Goal: Transaction & Acquisition: Purchase product/service

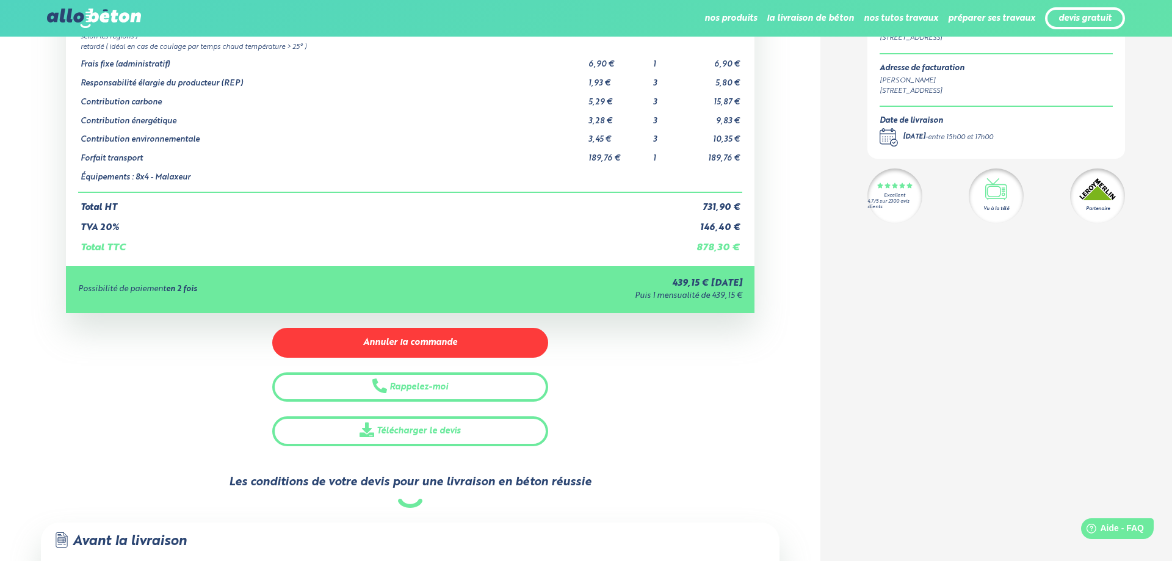
scroll to position [187, 0]
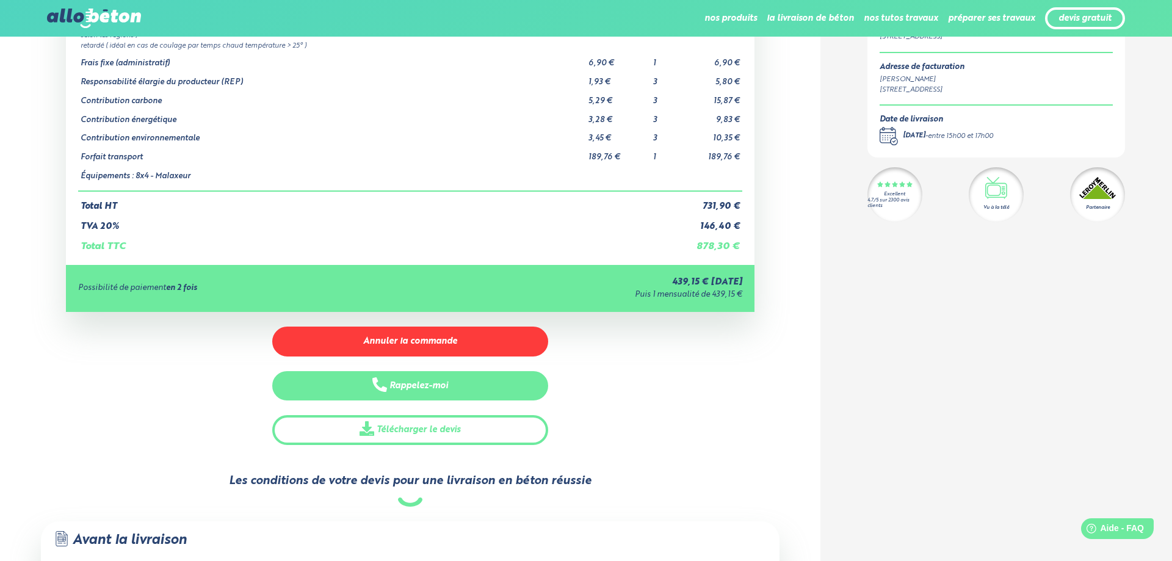
click at [424, 384] on button "Rappelez-moi" at bounding box center [410, 386] width 276 height 30
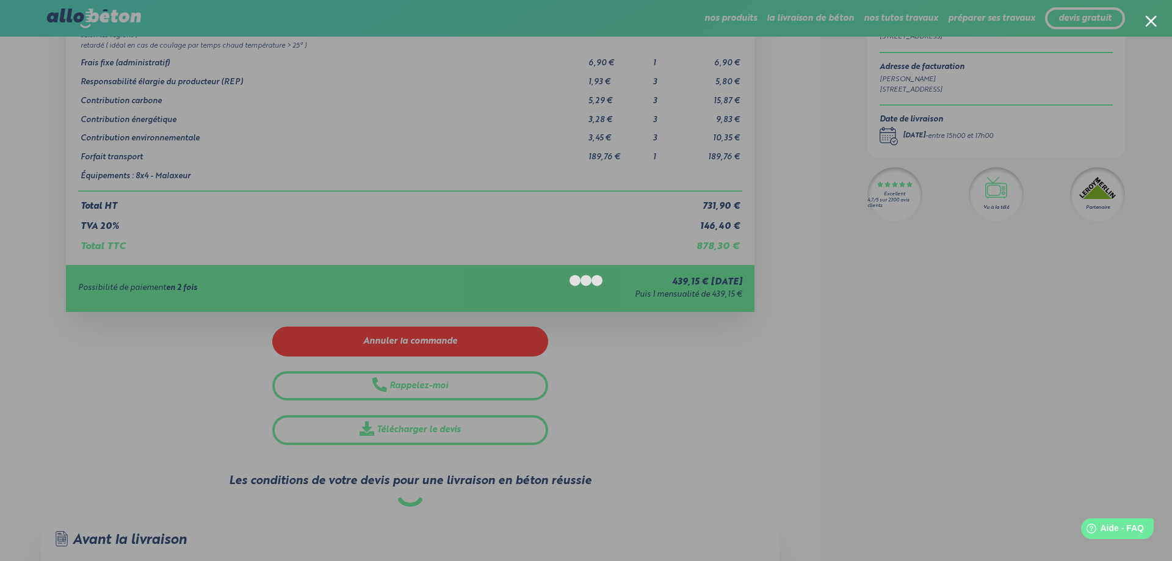
click at [241, 78] on div at bounding box center [586, 280] width 1172 height 561
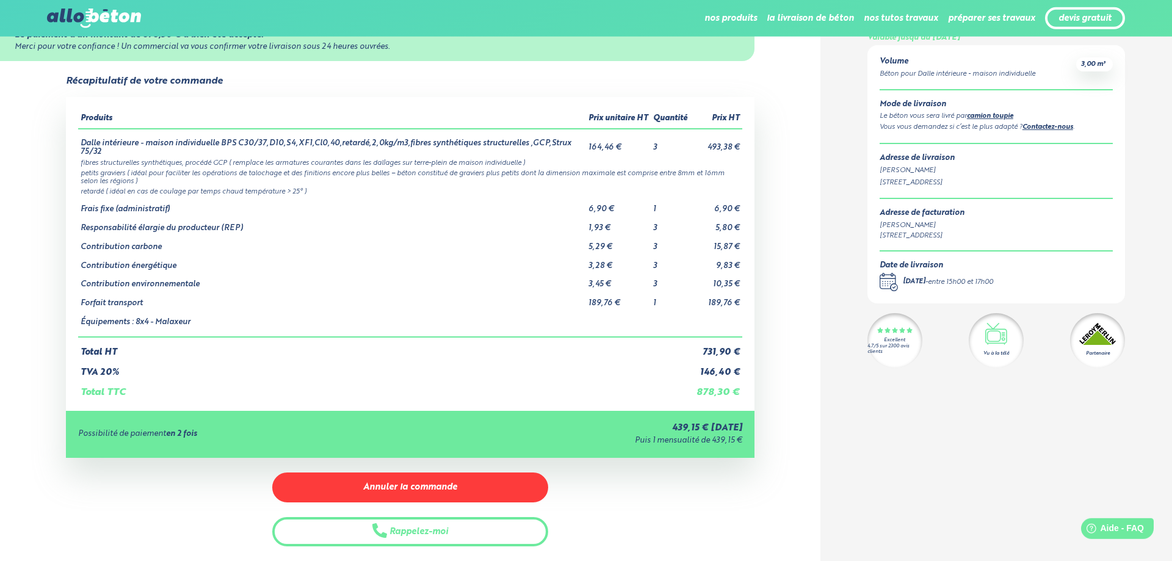
scroll to position [62, 0]
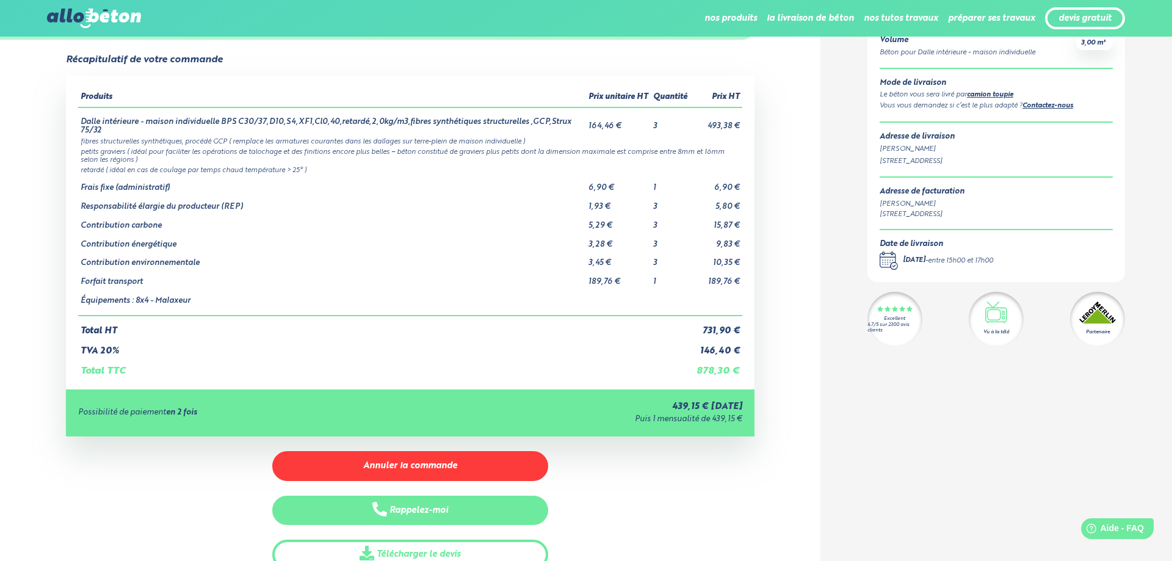
click at [427, 514] on button "Rappelez-moi" at bounding box center [410, 511] width 276 height 30
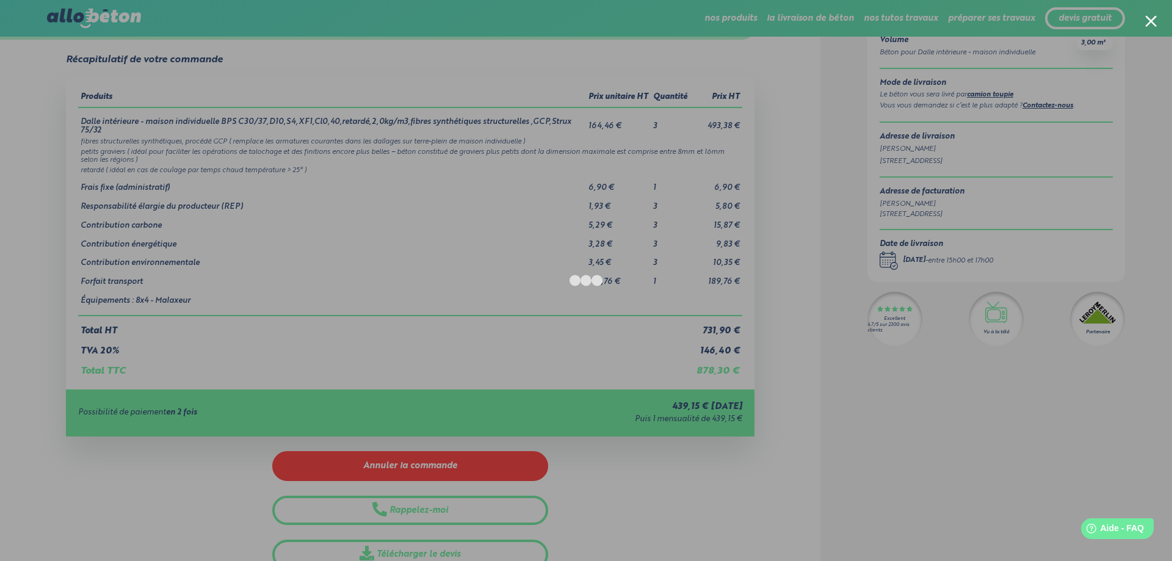
click at [274, 146] on div at bounding box center [586, 280] width 1172 height 561
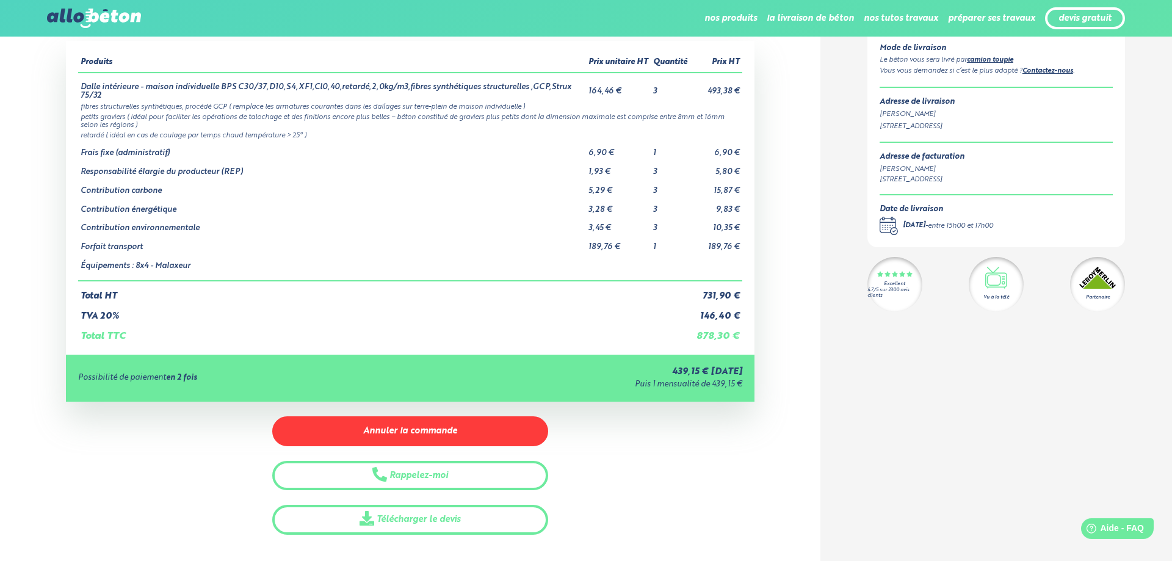
scroll to position [0, 0]
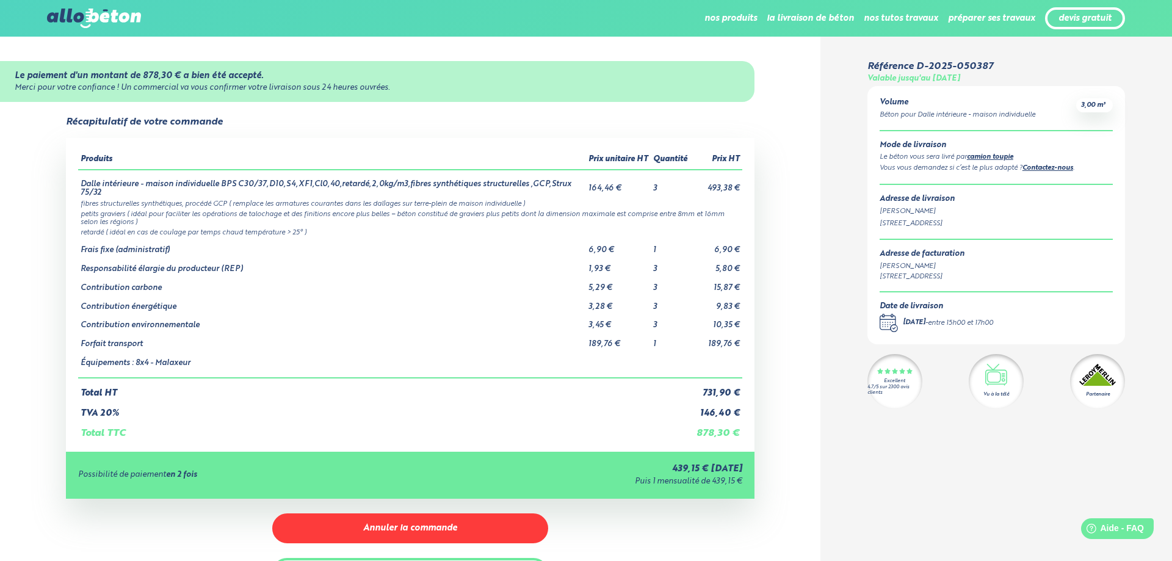
click at [1047, 168] on link "Contactez-nous" at bounding box center [1048, 168] width 51 height 7
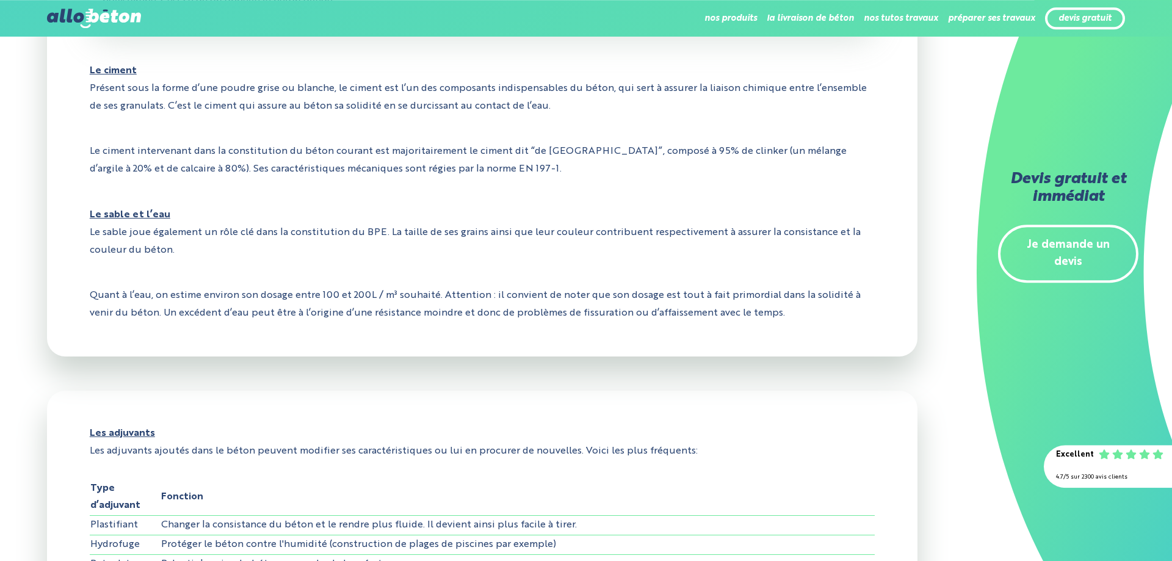
scroll to position [747, 0]
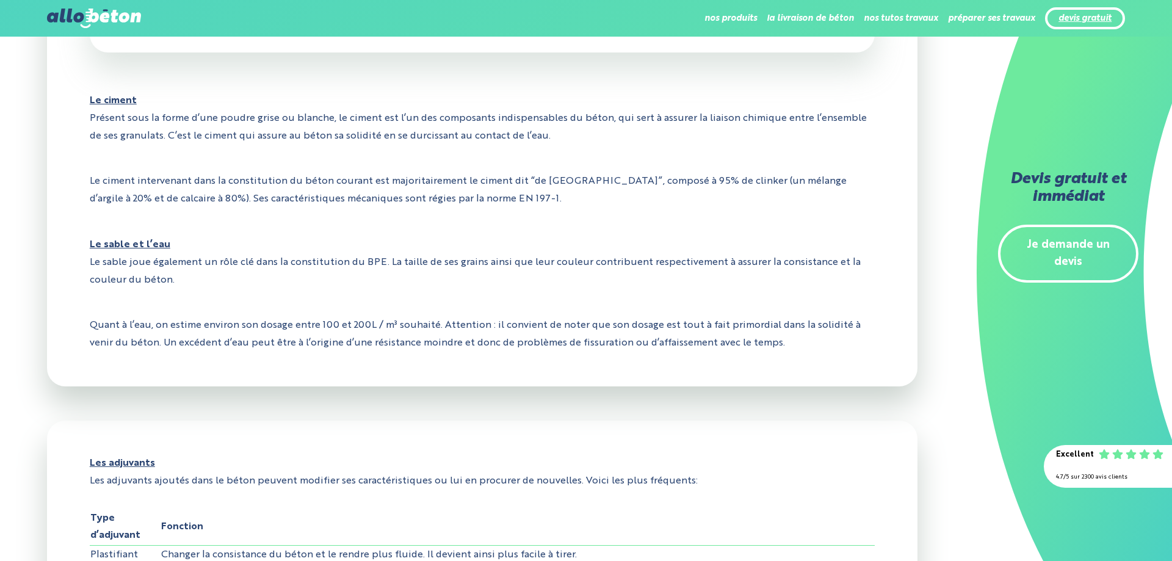
click at [1076, 21] on link "devis gratuit" at bounding box center [1085, 18] width 53 height 10
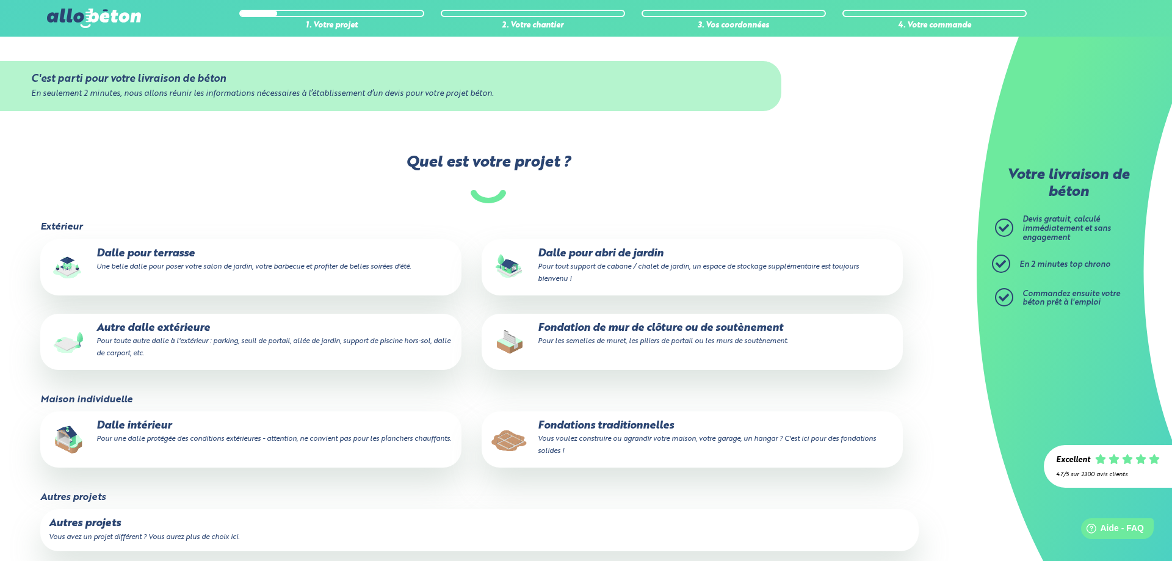
click at [177, 443] on small "Pour une dalle protégée des conditions extérieures - attention, ne convient pas…" at bounding box center [273, 438] width 355 height 7
click at [0, 0] on input "Dalle intérieur Pour une dalle protégée des conditions extérieures - attention,…" at bounding box center [0, 0] width 0 height 0
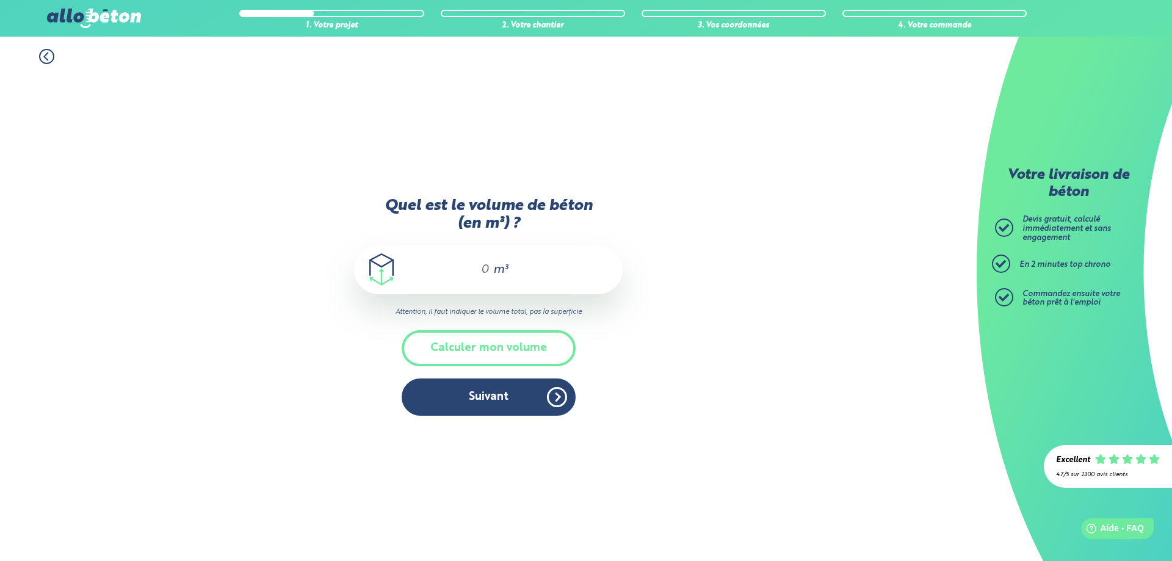
click at [503, 270] on span "m³" at bounding box center [500, 270] width 15 height 12
type input "3"
click at [516, 350] on button "Calculer mon volume" at bounding box center [489, 348] width 174 height 36
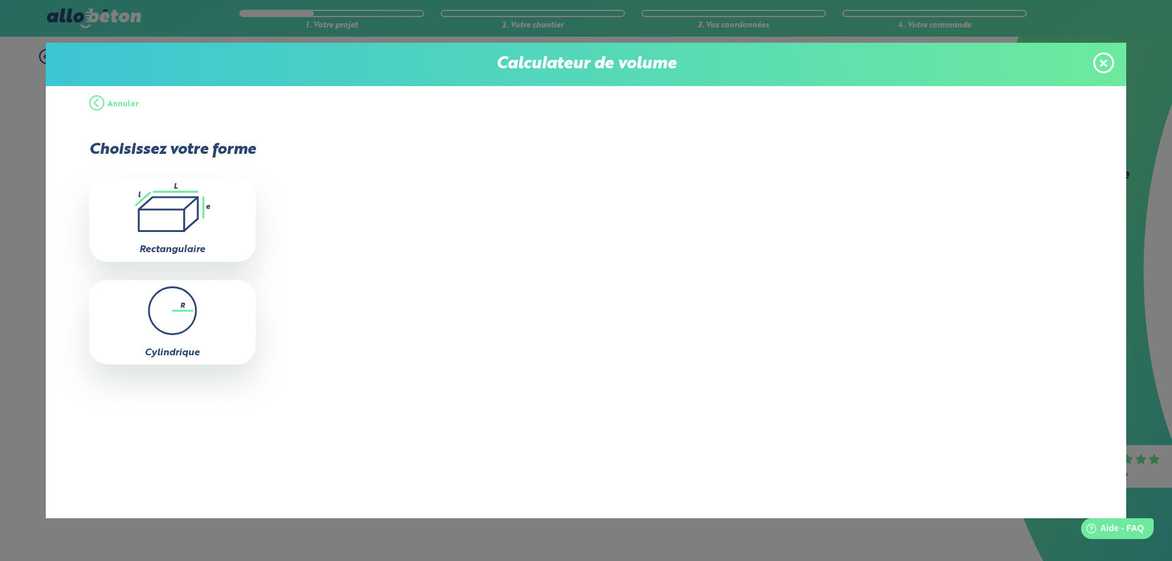
click at [1106, 61] on icon at bounding box center [1103, 62] width 7 height 7
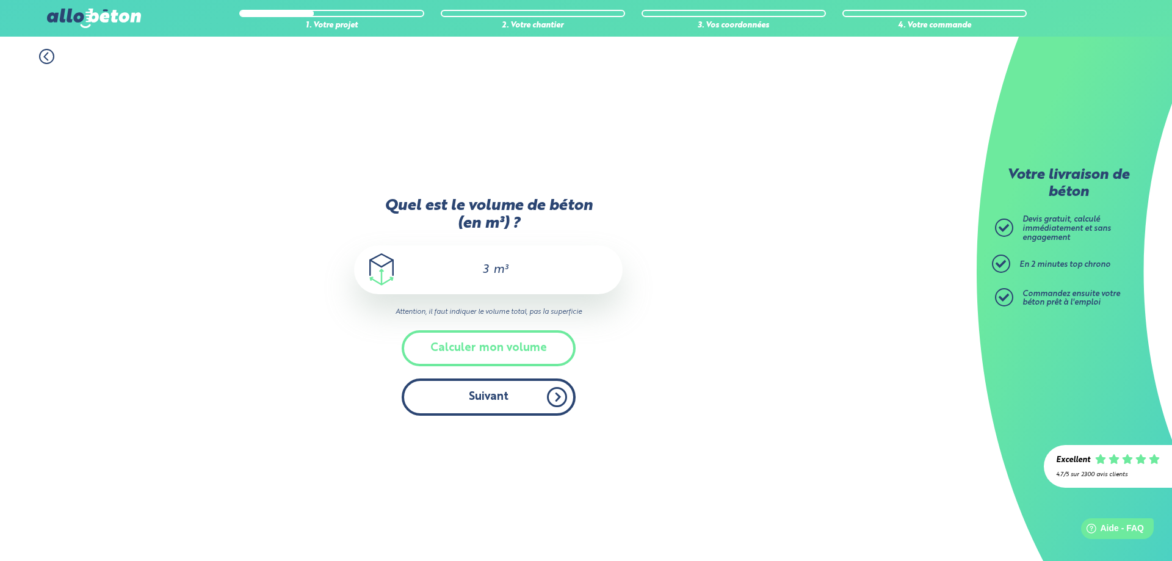
click at [504, 410] on button "Suivant" at bounding box center [489, 397] width 174 height 37
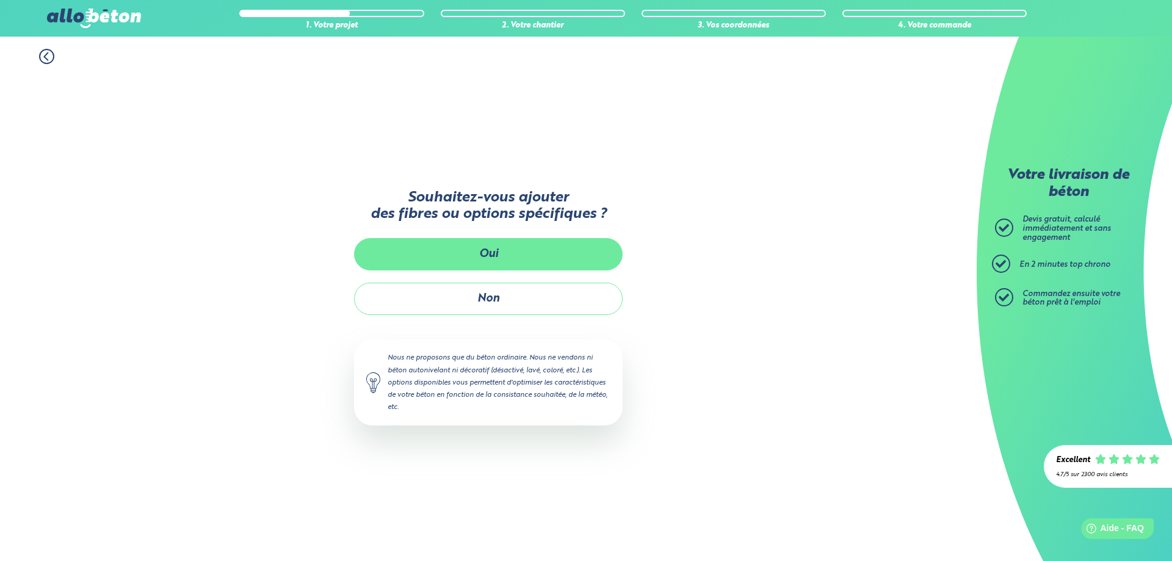
click at [504, 258] on button "Oui" at bounding box center [488, 254] width 269 height 32
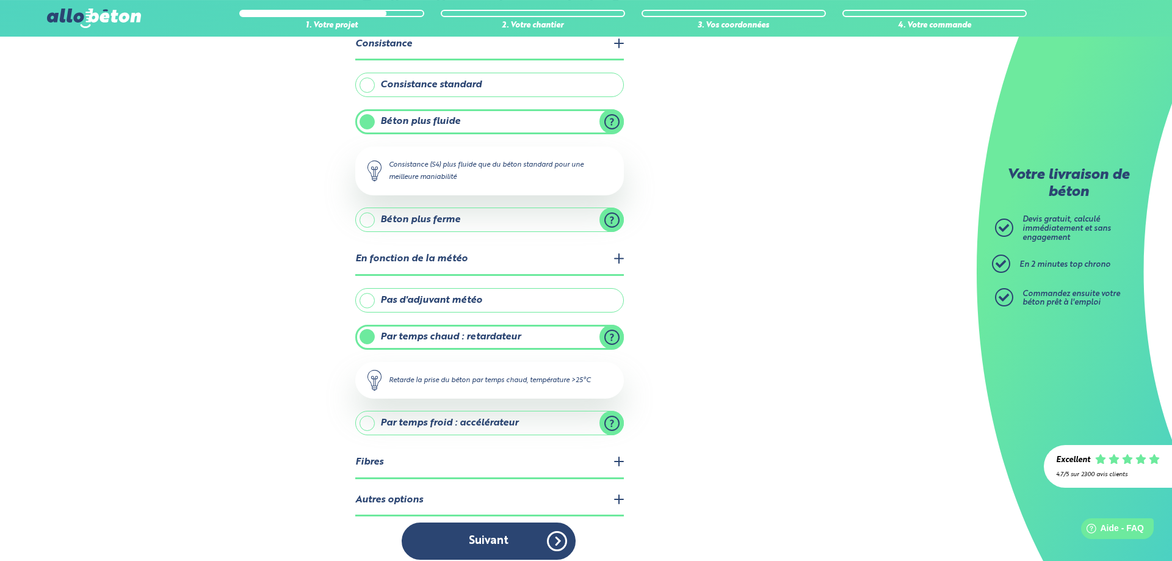
scroll to position [92, 0]
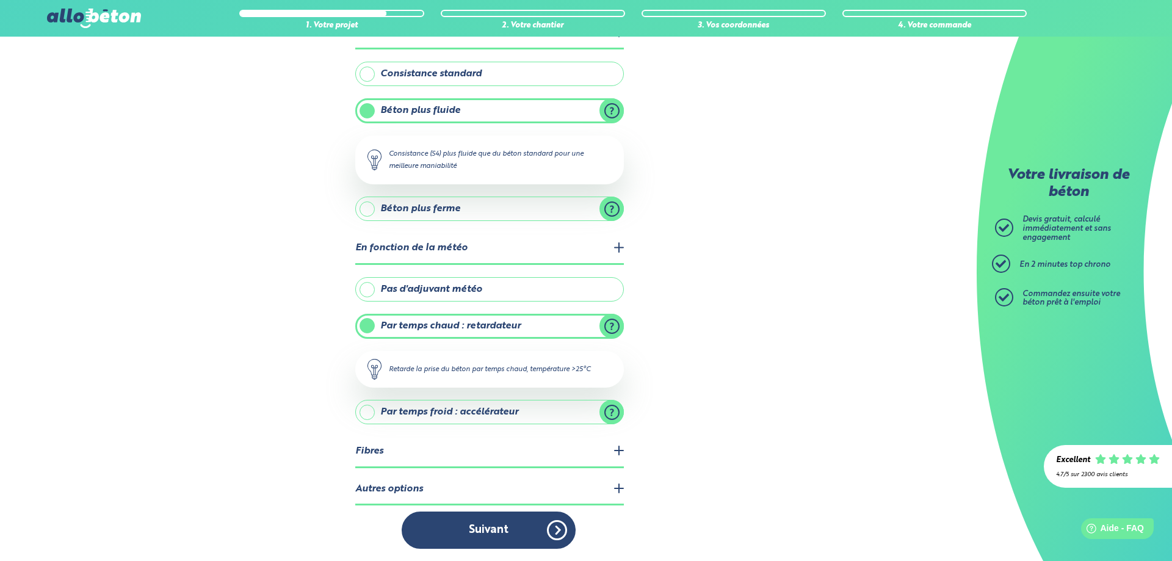
click at [617, 450] on legend "Fibres" at bounding box center [489, 452] width 269 height 31
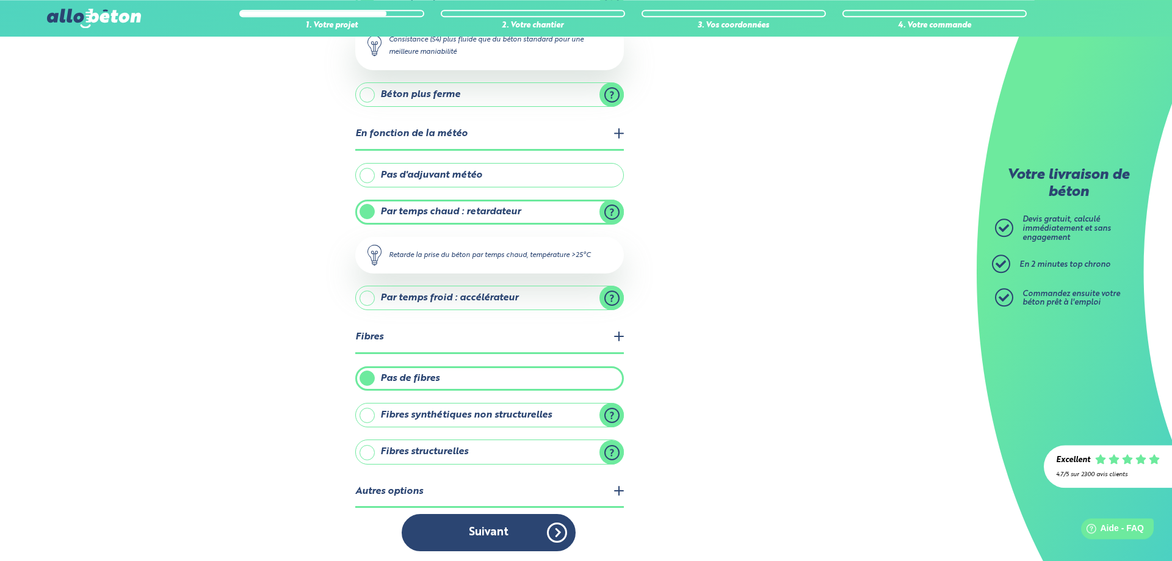
scroll to position [209, 0]
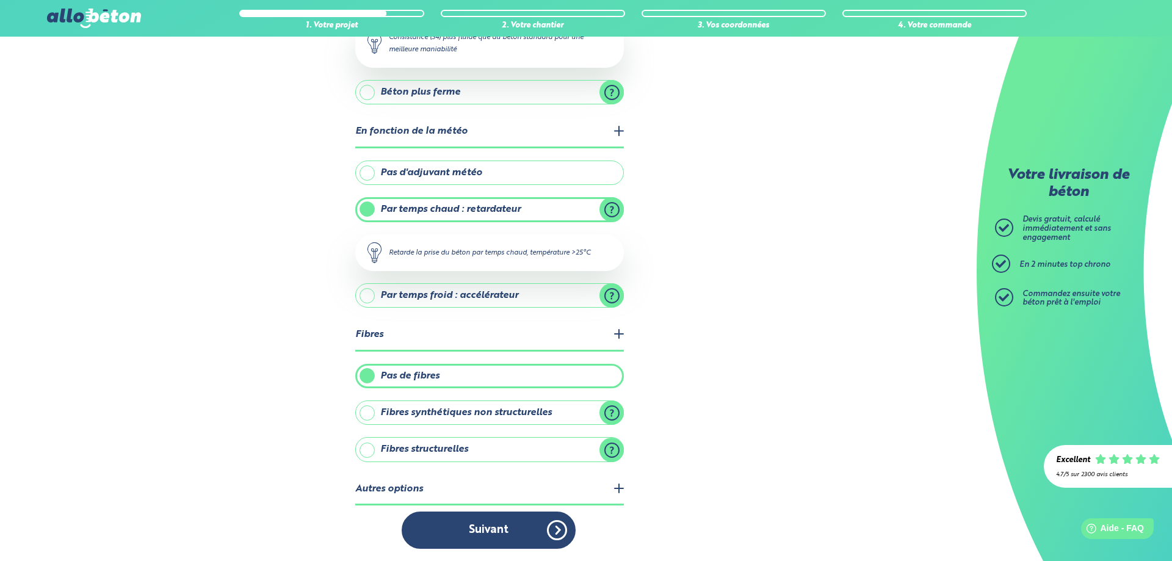
click at [597, 448] on label "Fibres structurelles" at bounding box center [489, 449] width 269 height 24
click at [0, 0] on input "Fibres structurelles" at bounding box center [0, 0] width 0 height 0
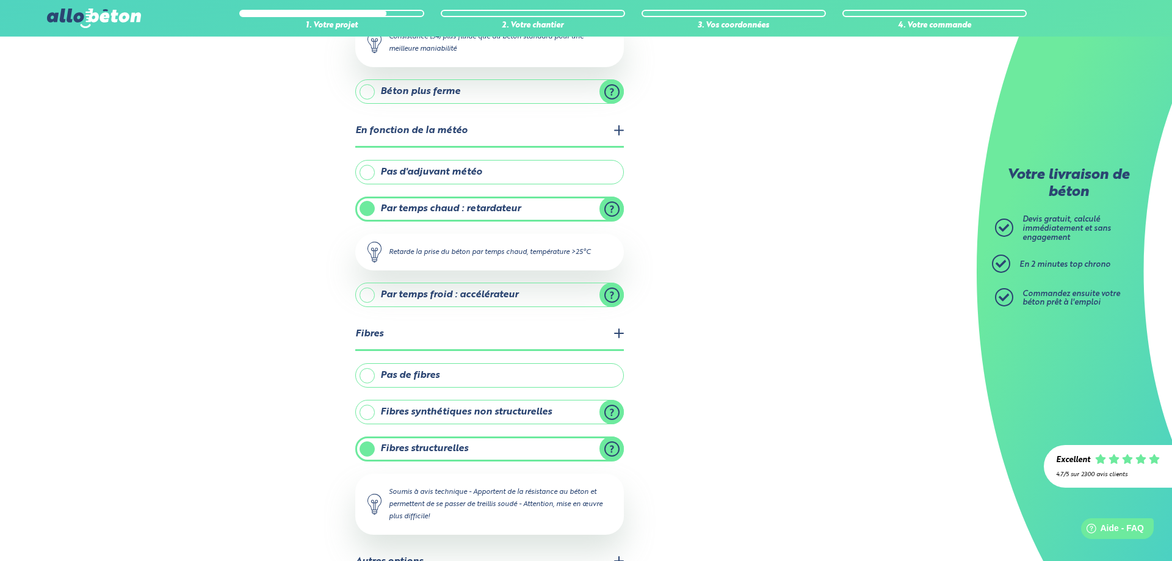
scroll to position [283, 0]
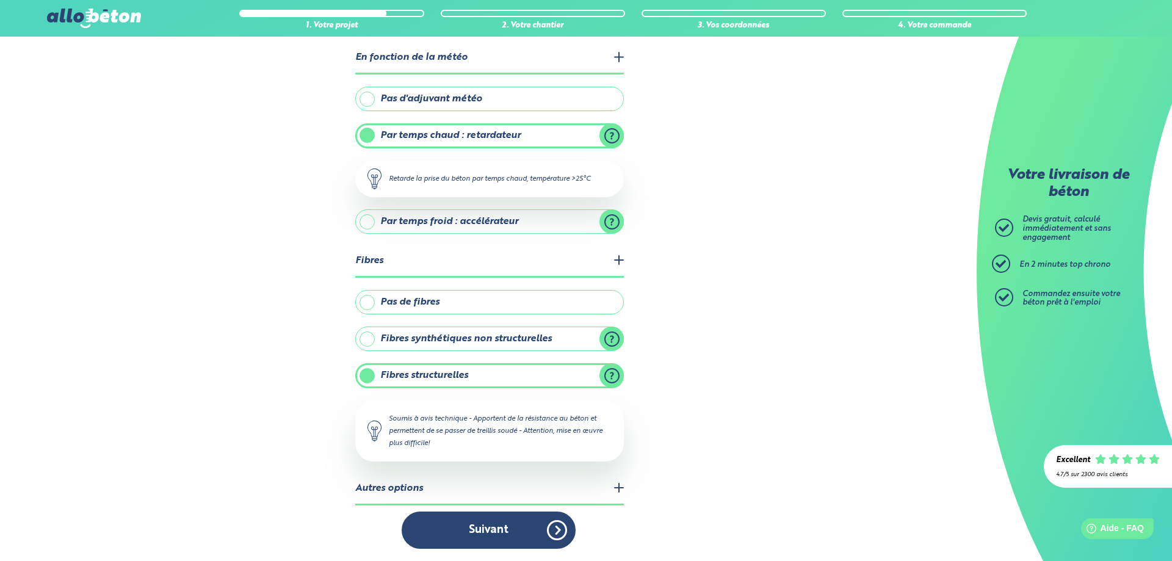
click at [615, 488] on legend "Autres options" at bounding box center [489, 489] width 269 height 31
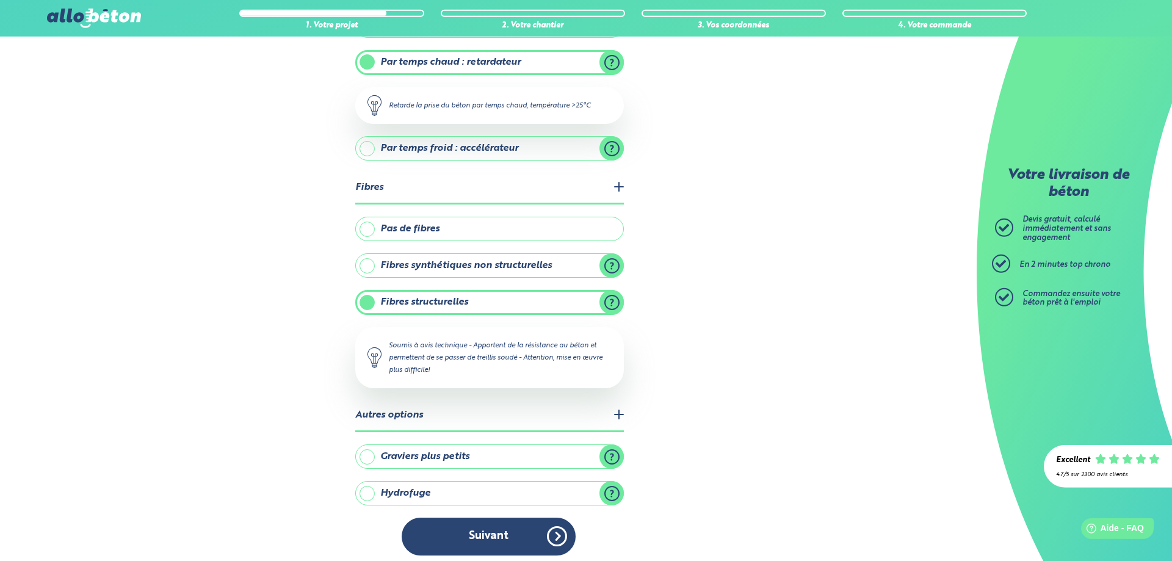
scroll to position [363, 0]
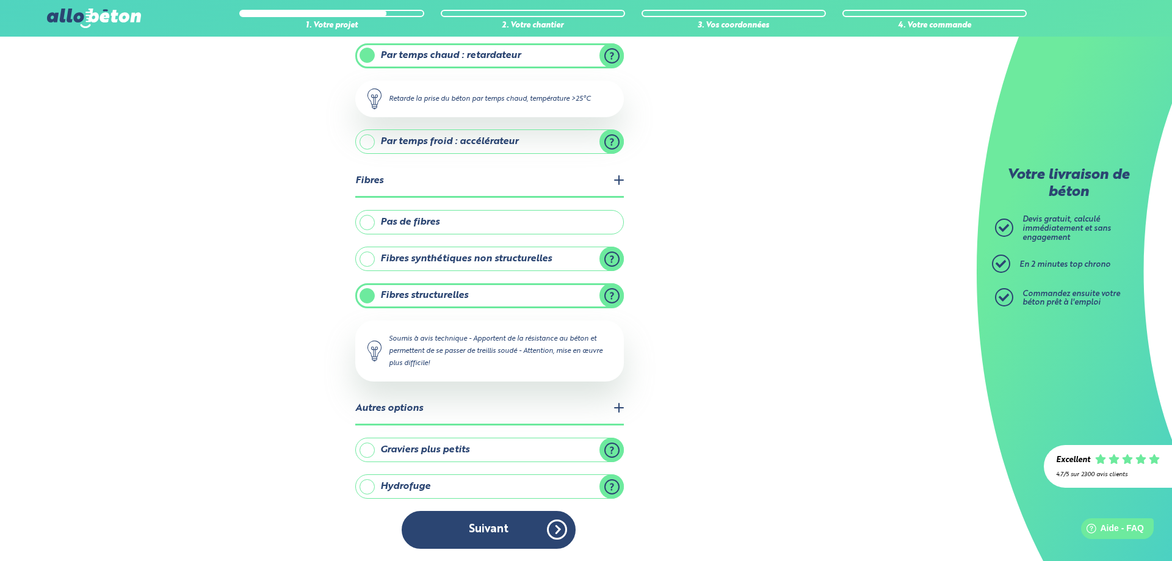
click at [565, 449] on label "Graviers plus petits" at bounding box center [489, 450] width 269 height 24
click at [0, 0] on input "Graviers plus petits" at bounding box center [0, 0] width 0 height 0
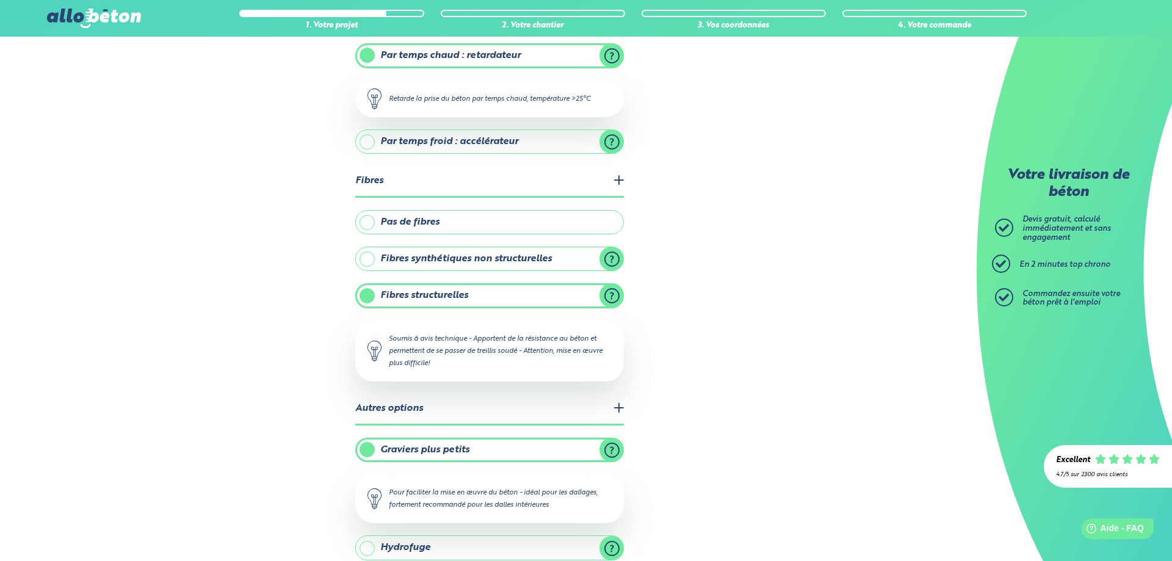
scroll to position [424, 0]
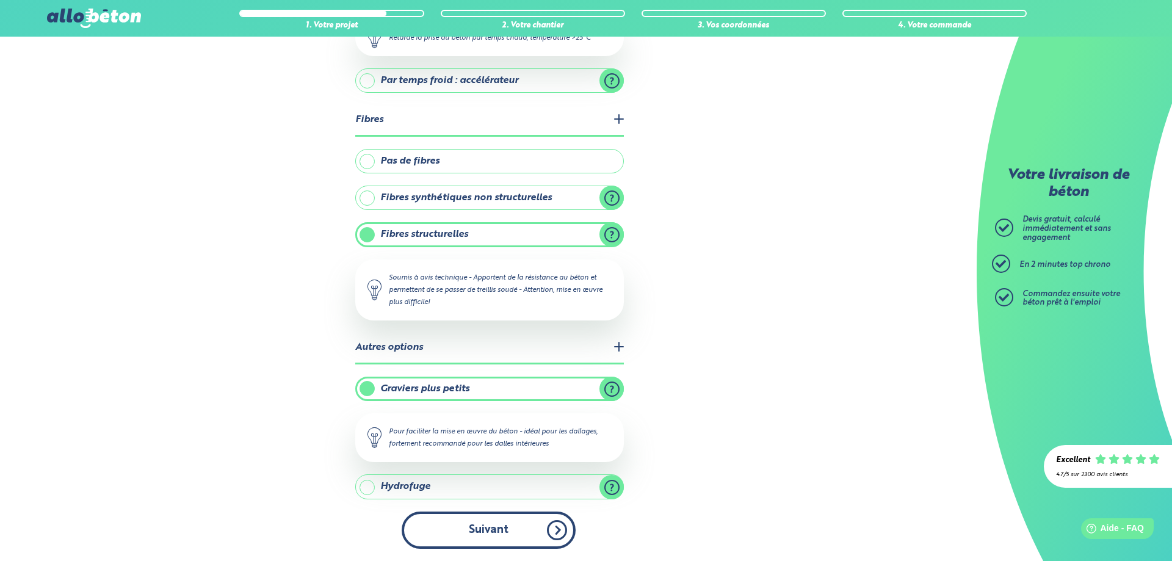
click at [542, 527] on button "Suivant" at bounding box center [489, 530] width 174 height 37
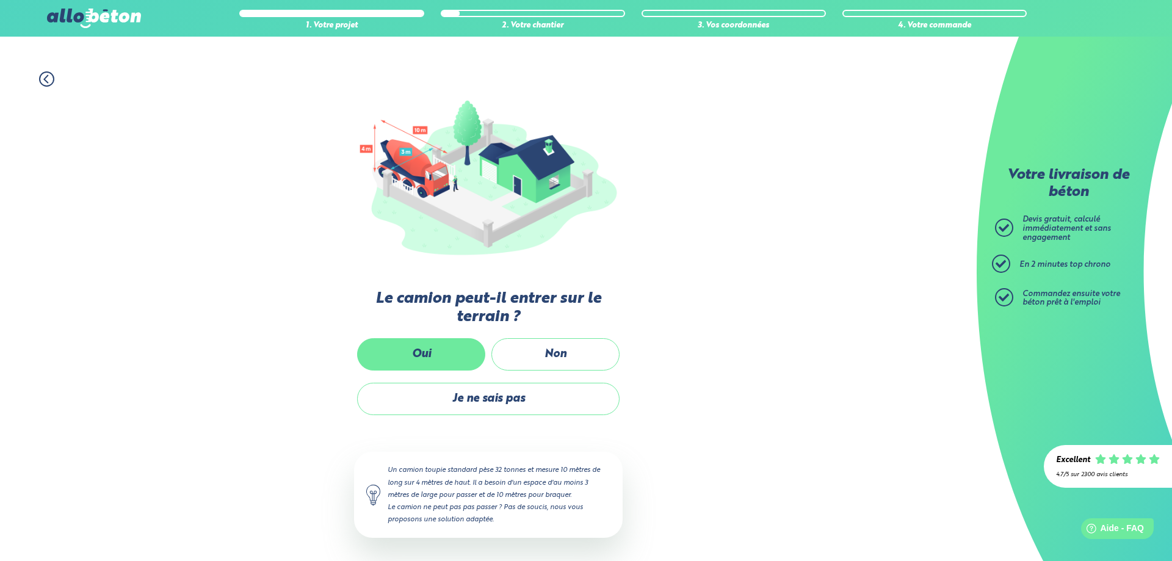
click at [410, 350] on label "Oui" at bounding box center [421, 354] width 128 height 32
click at [0, 0] on input "Oui" at bounding box center [0, 0] width 0 height 0
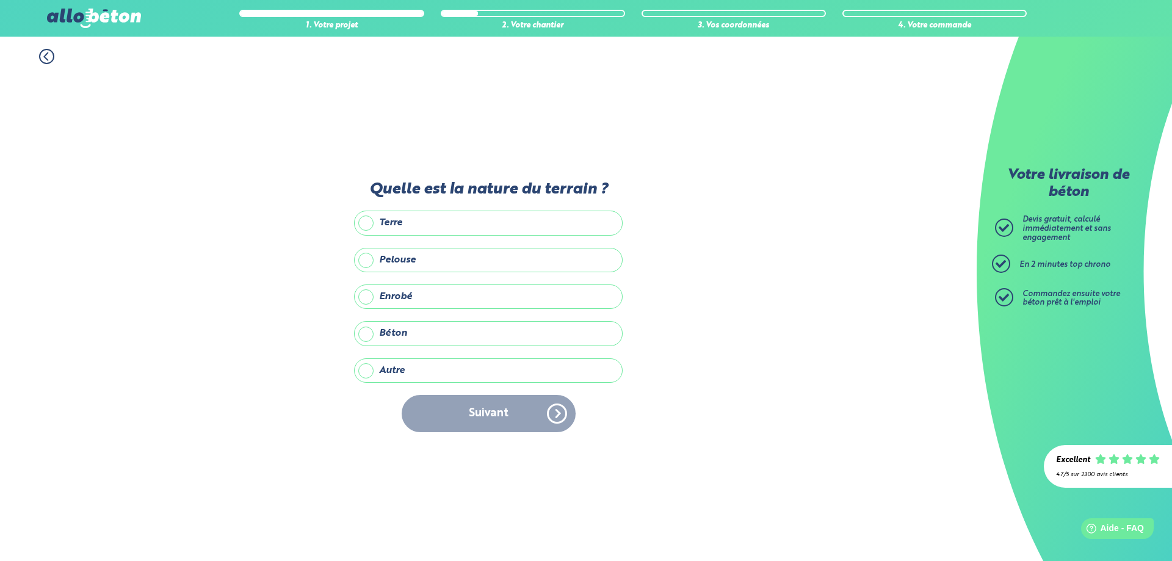
click at [410, 230] on label "Terre" at bounding box center [488, 223] width 269 height 24
click at [0, 0] on input "Terre" at bounding box center [0, 0] width 0 height 0
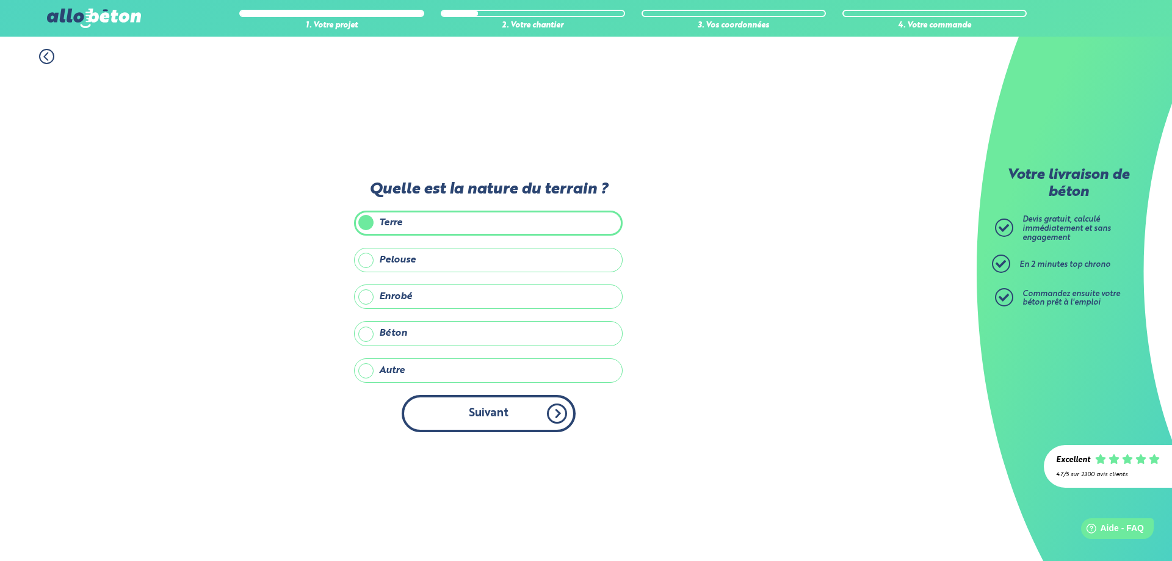
click at [557, 432] on button "Suivant" at bounding box center [489, 413] width 174 height 37
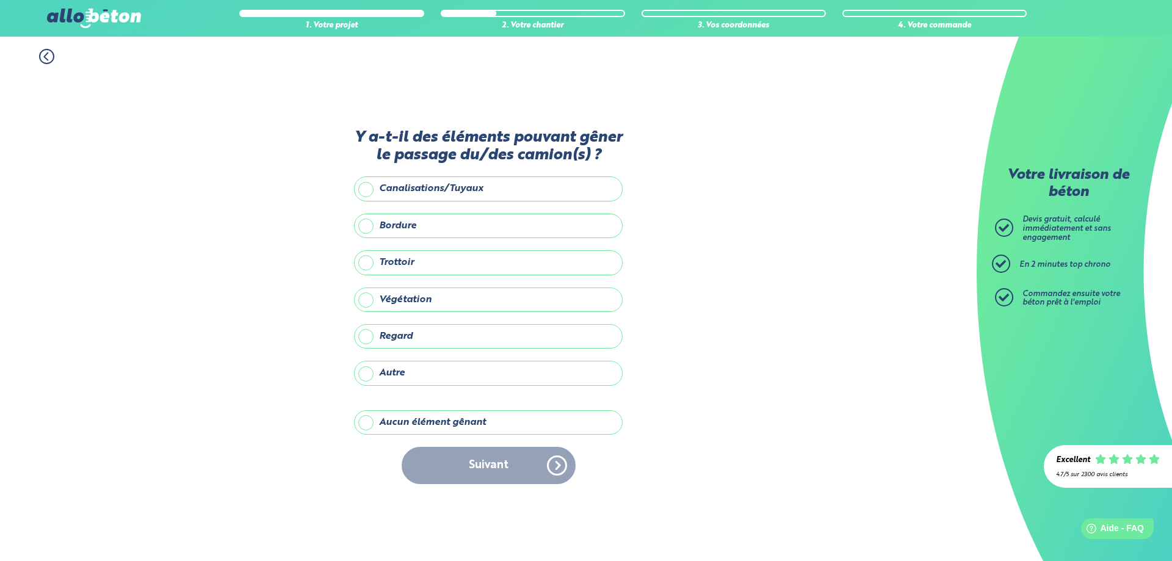
drag, startPoint x: 460, startPoint y: 420, endPoint x: 475, endPoint y: 436, distance: 21.6
click at [461, 420] on label "Aucun élément gênant" at bounding box center [488, 422] width 269 height 24
click at [0, 0] on input "Aucun élément gênant" at bounding box center [0, 0] width 0 height 0
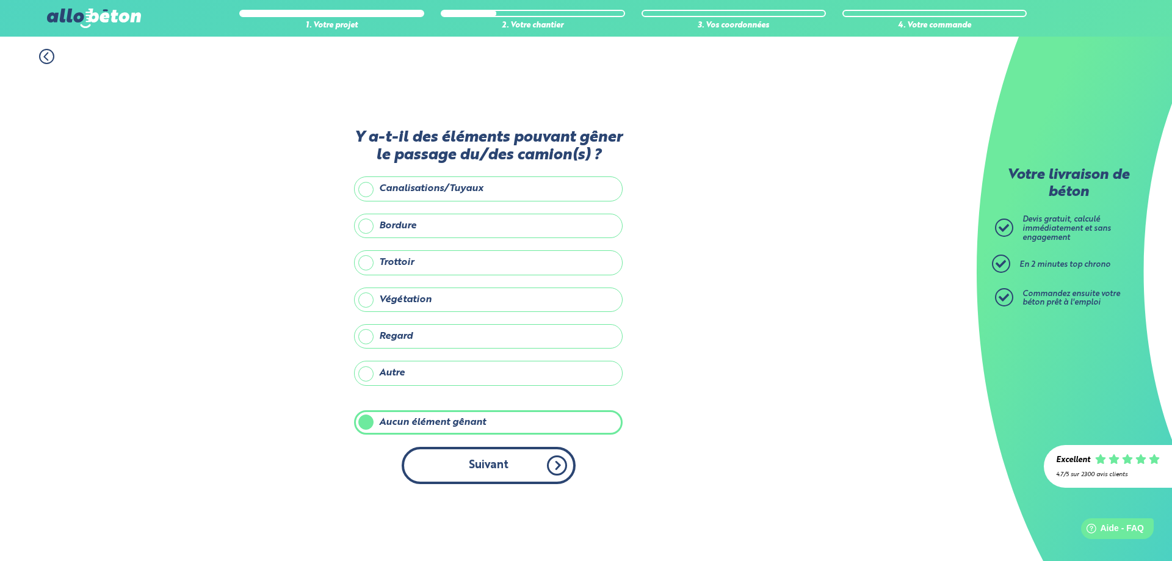
click at [516, 471] on button "Suivant" at bounding box center [489, 465] width 174 height 37
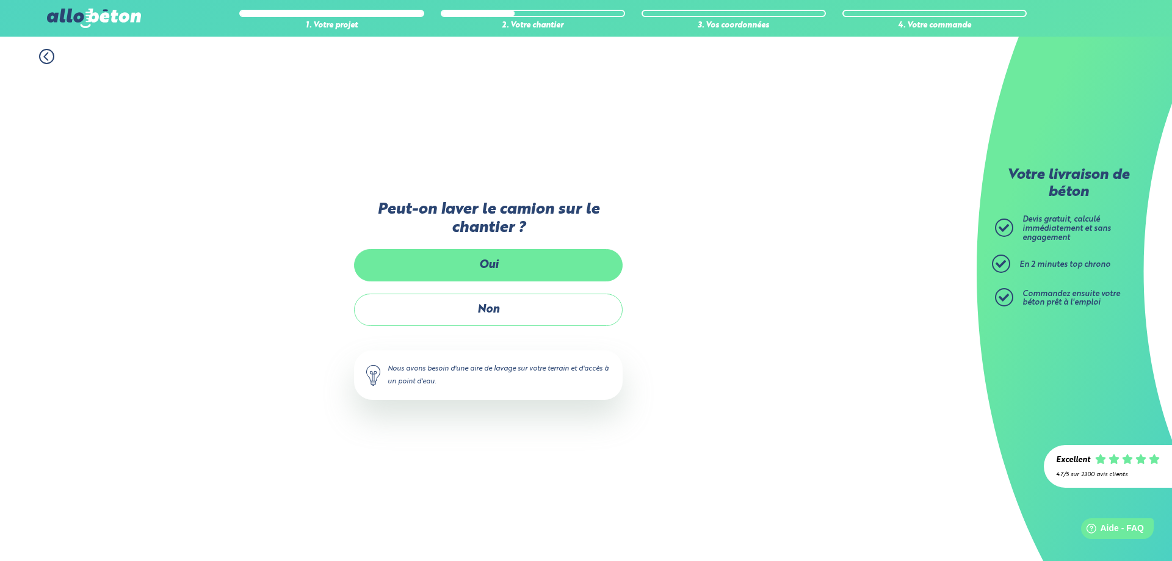
click at [503, 266] on label "Oui" at bounding box center [488, 265] width 269 height 32
click at [0, 0] on input "Oui" at bounding box center [0, 0] width 0 height 0
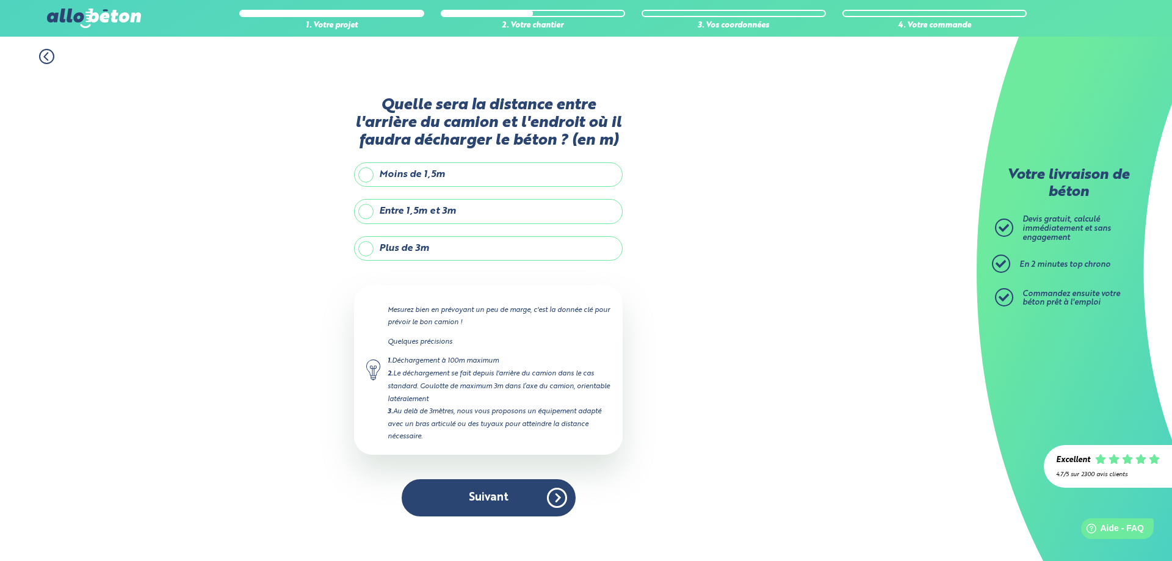
click at [439, 210] on label "Entre 1,5m et 3m" at bounding box center [488, 211] width 269 height 24
click at [0, 0] on input "Entre 1,5m et 3m" at bounding box center [0, 0] width 0 height 0
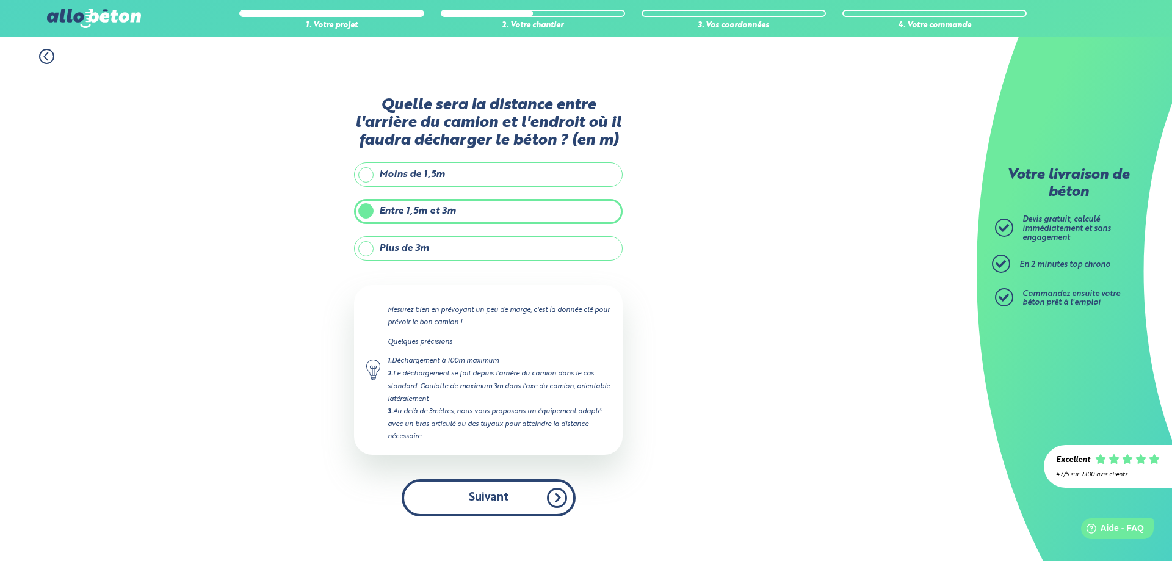
click at [521, 492] on button "Suivant" at bounding box center [489, 497] width 174 height 37
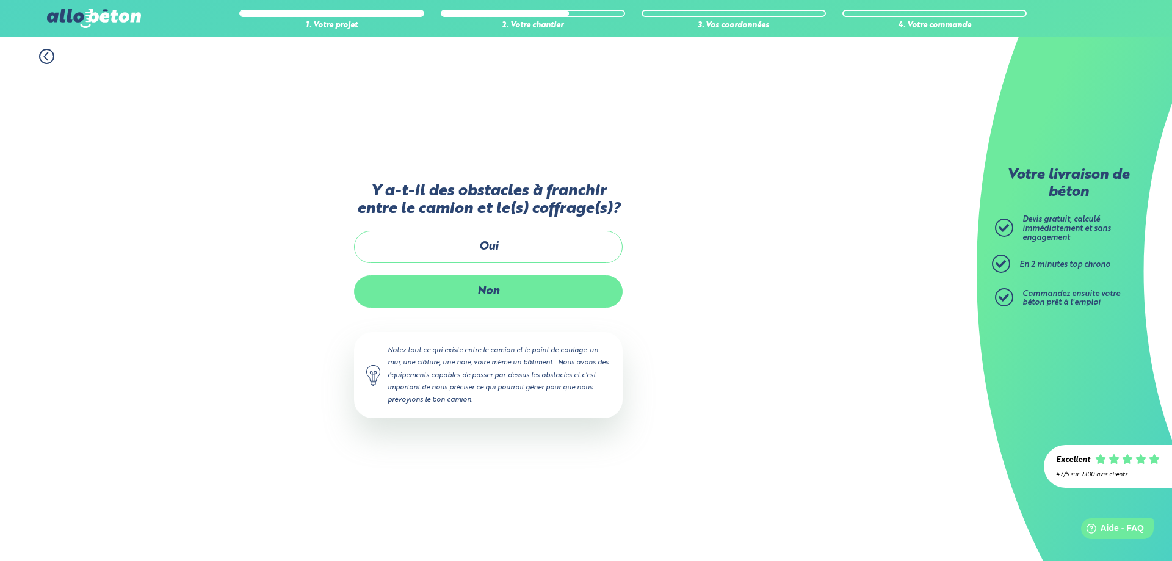
click at [502, 296] on label "Non" at bounding box center [488, 291] width 269 height 32
click at [0, 0] on input "Non" at bounding box center [0, 0] width 0 height 0
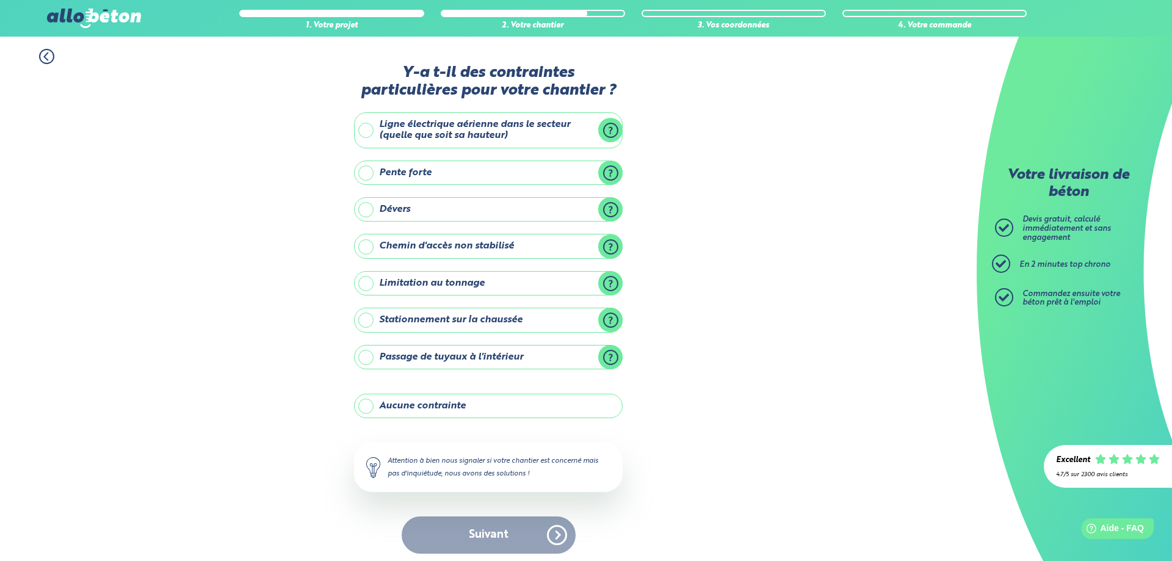
click at [537, 129] on label "Ligne électrique aérienne dans le secteur (quelle que soit sa hauteur)" at bounding box center [488, 130] width 269 height 36
click at [0, 0] on input "Ligne électrique aérienne dans le secteur (quelle que soit sa hauteur)" at bounding box center [0, 0] width 0 height 0
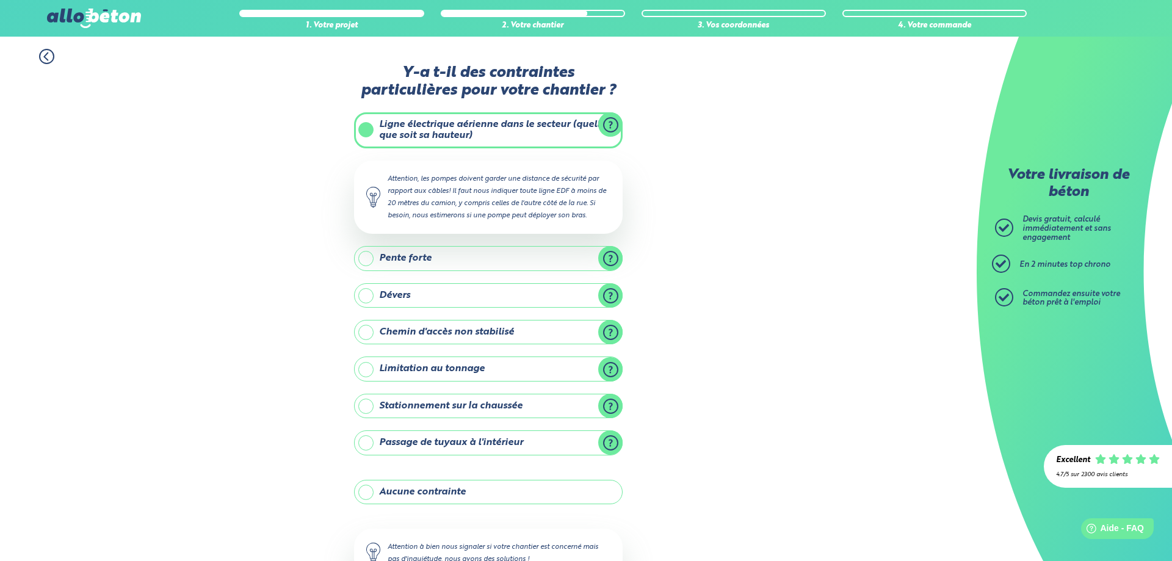
scroll to position [62, 0]
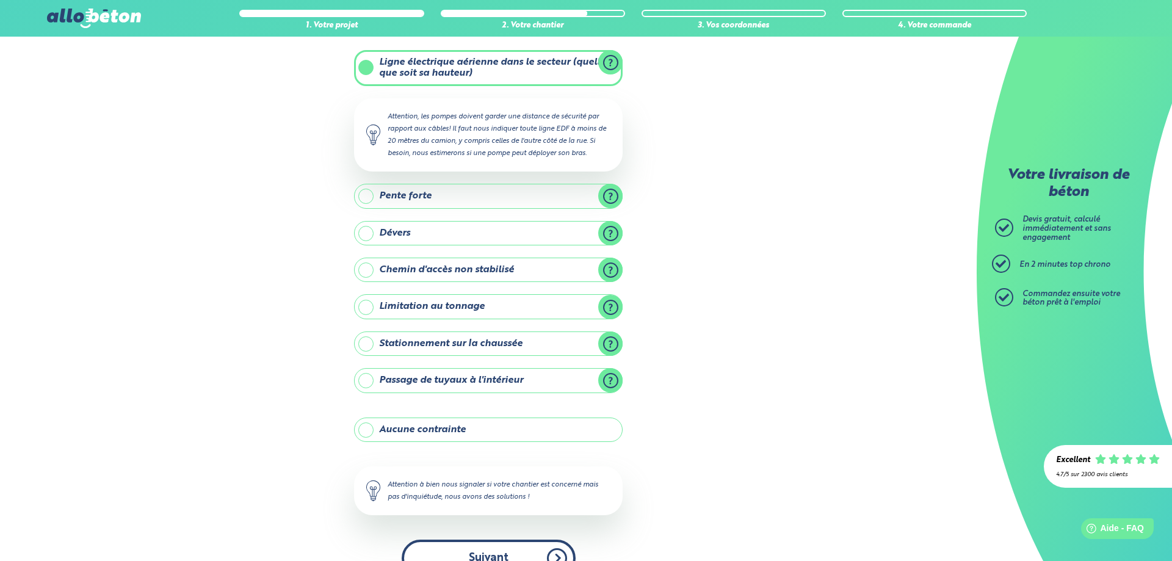
click at [535, 551] on button "Suivant" at bounding box center [489, 558] width 174 height 37
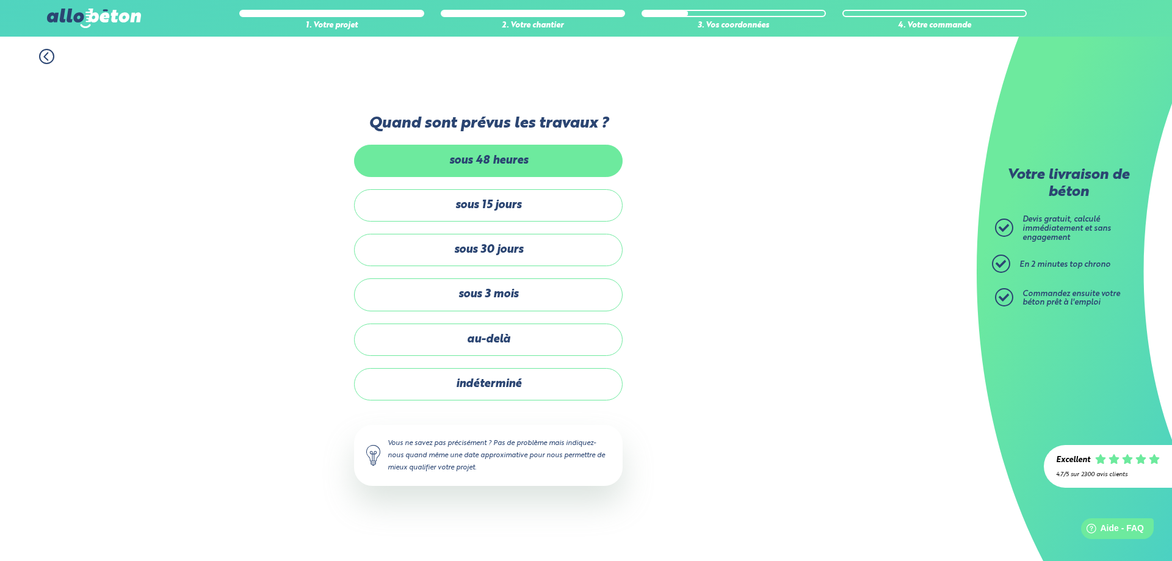
click at [537, 148] on label "sous 48 heures" at bounding box center [488, 161] width 269 height 32
click at [0, 0] on input "sous 48 heures" at bounding box center [0, 0] width 0 height 0
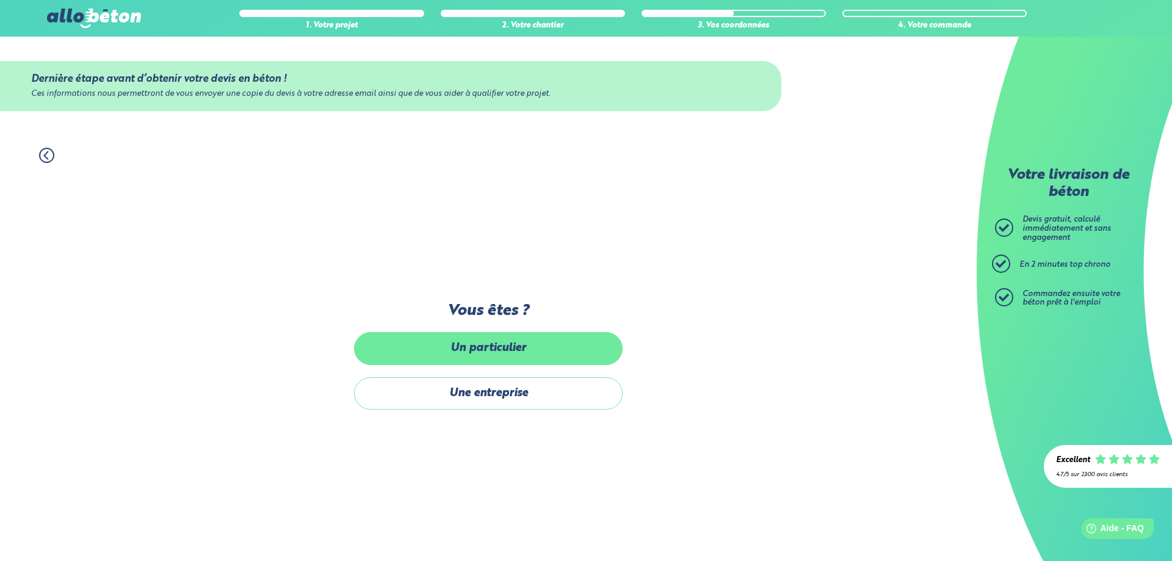
click at [530, 352] on label "Un particulier" at bounding box center [488, 348] width 269 height 32
click at [0, 0] on input "Un particulier" at bounding box center [0, 0] width 0 height 0
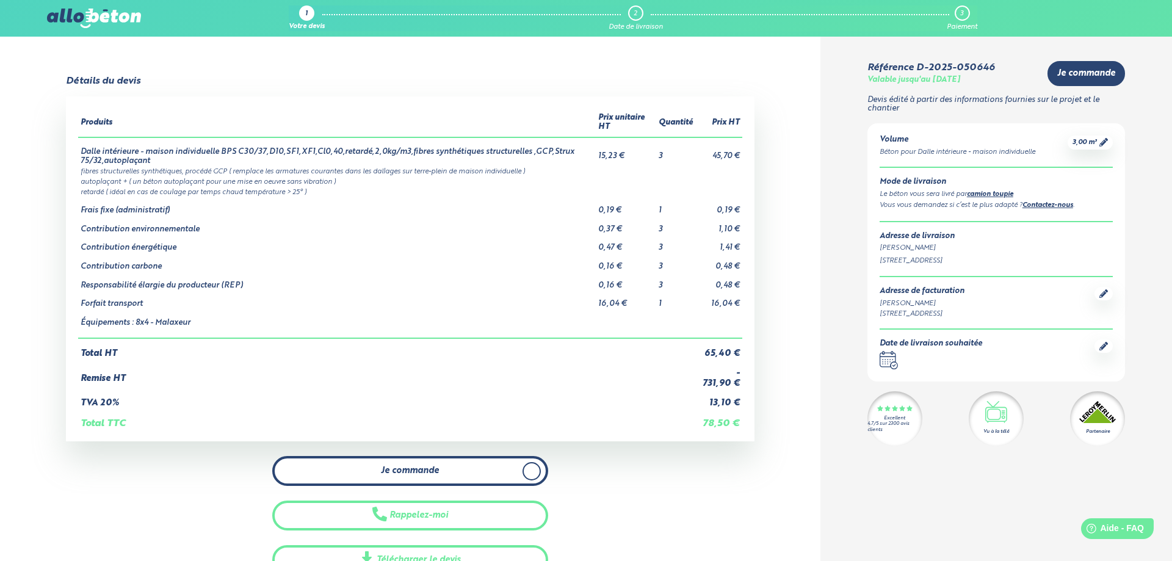
click at [434, 471] on span "Je commande" at bounding box center [410, 471] width 58 height 10
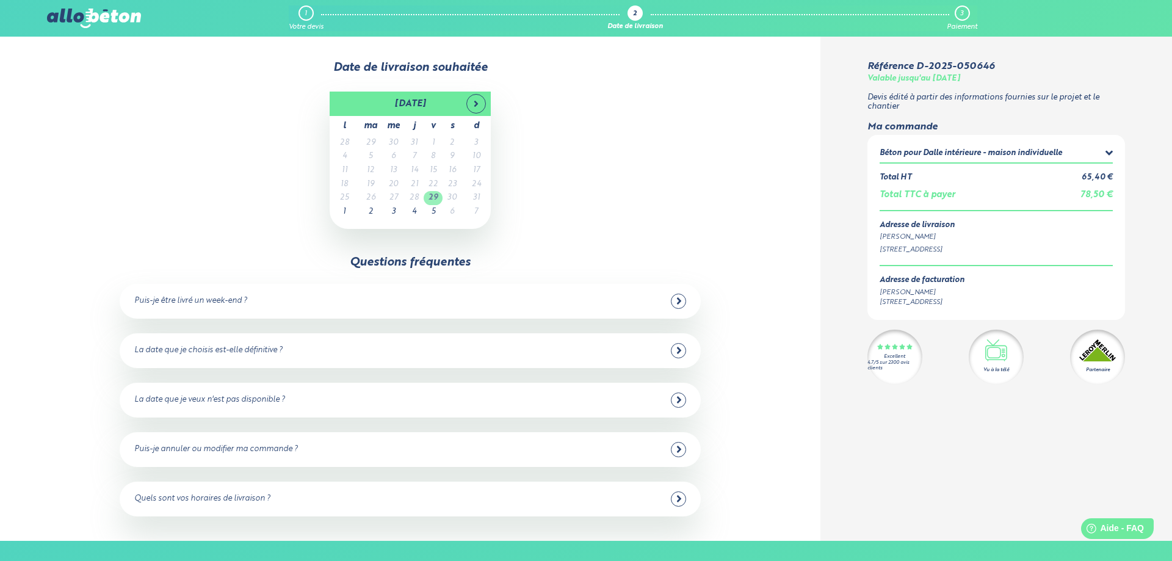
click at [438, 196] on td "29" at bounding box center [433, 198] width 19 height 14
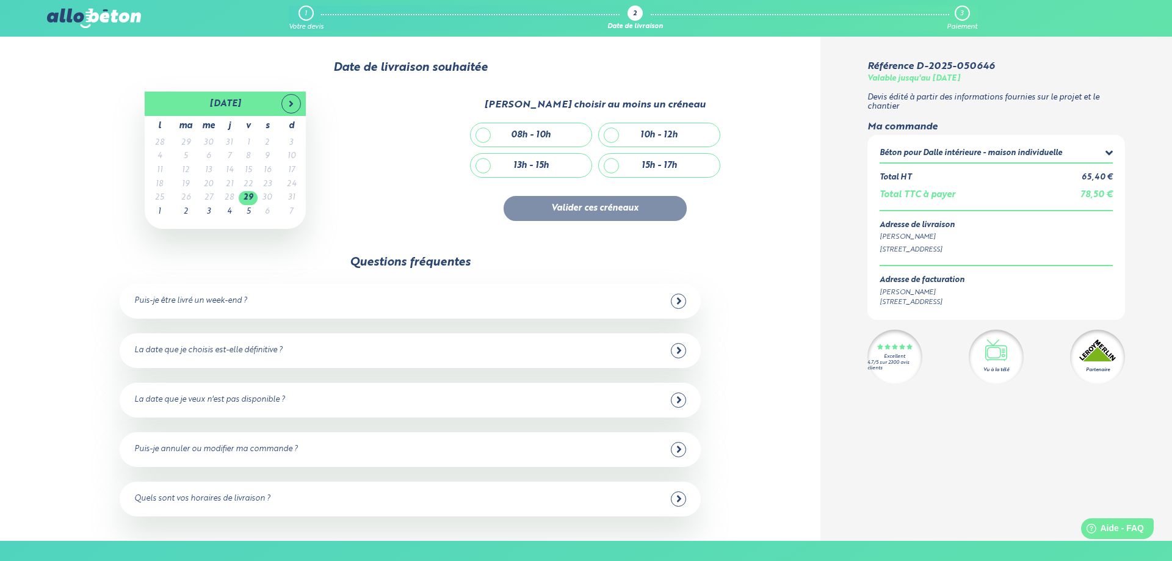
click at [658, 162] on div "15h - 17h" at bounding box center [659, 166] width 35 height 10
checkbox input "true"
click at [628, 211] on button "Valider ces créneaux" at bounding box center [595, 208] width 183 height 25
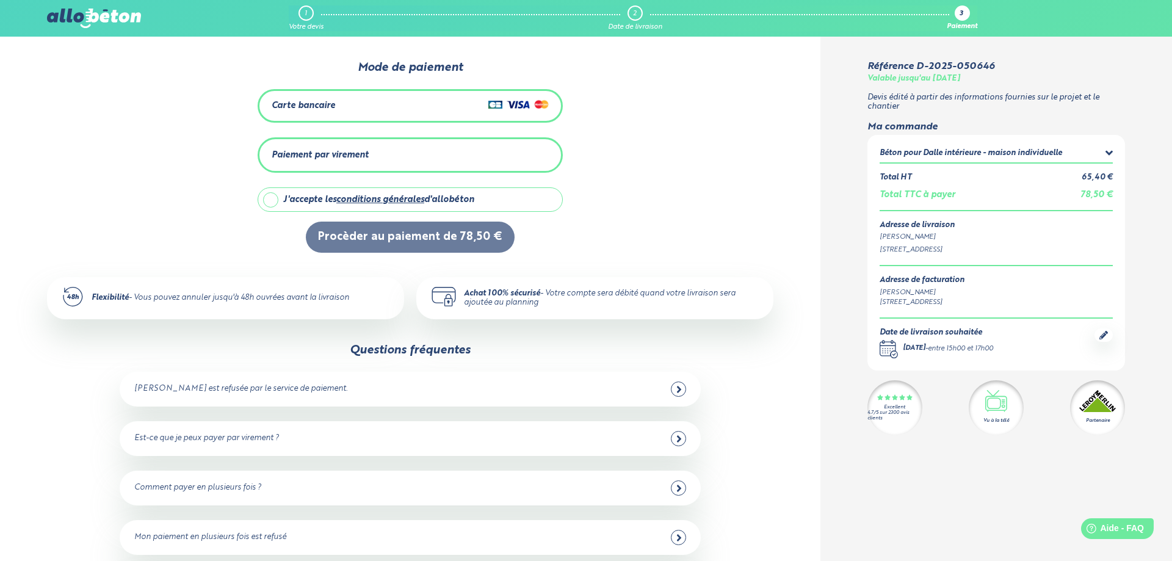
click at [369, 106] on div "Carte bancaire" at bounding box center [410, 106] width 277 height 18
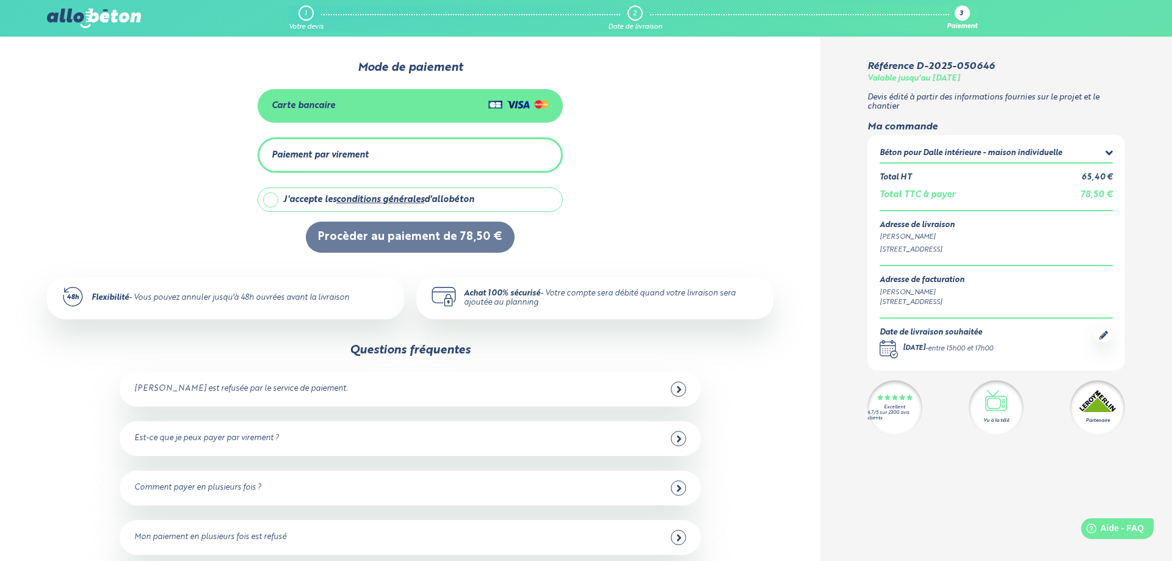
click at [482, 196] on div "J'accepte les conditions générales d'allobéton" at bounding box center [420, 199] width 274 height 23
checkbox input "true"
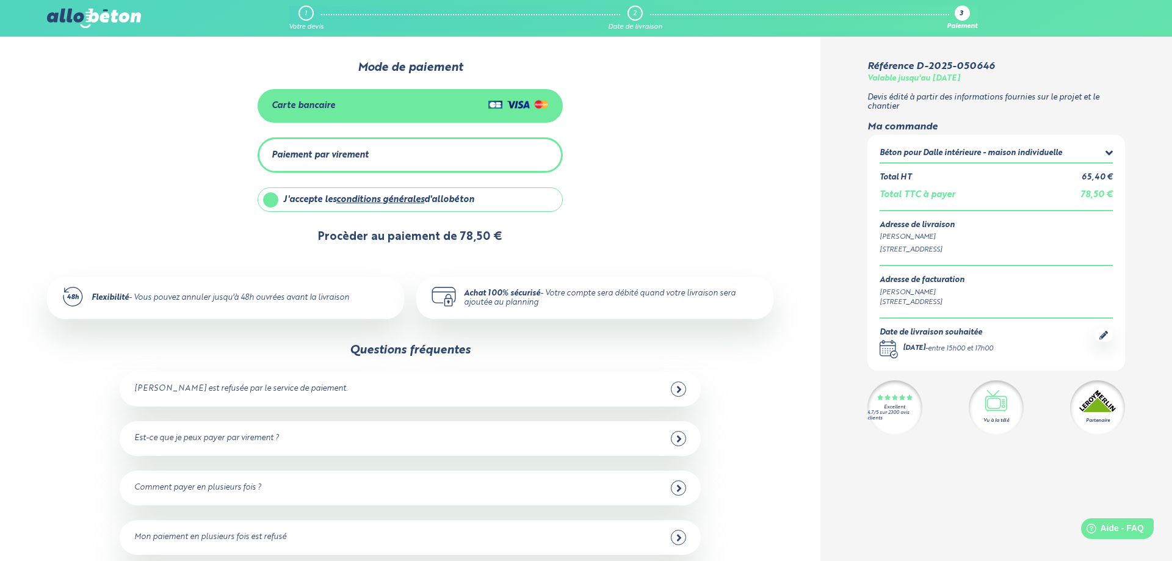
click at [470, 239] on button "Procèder au paiement de 78,50 €" at bounding box center [410, 237] width 209 height 31
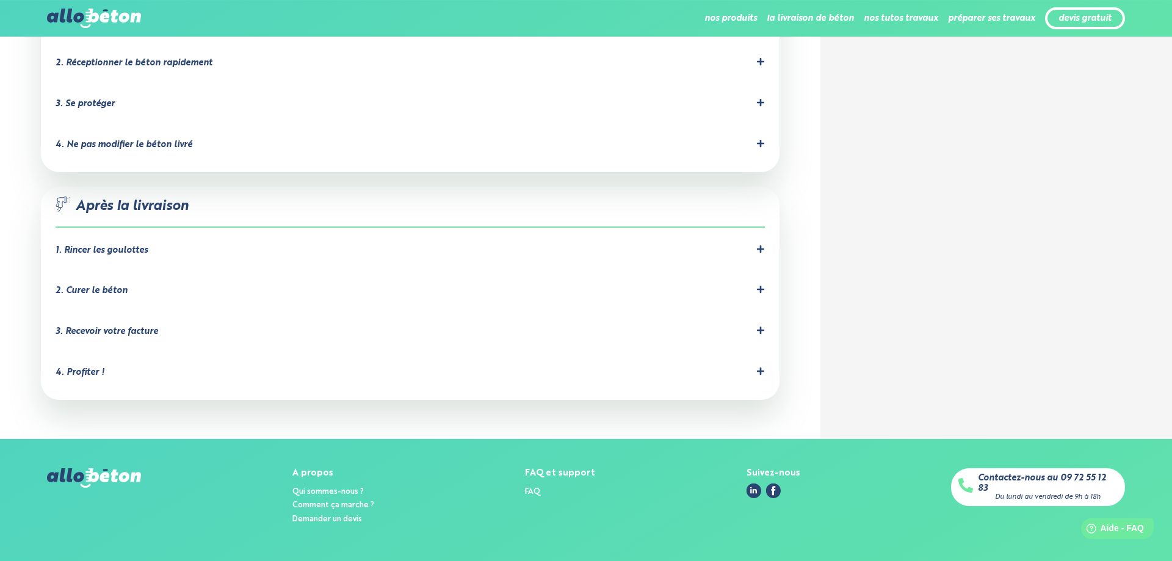
scroll to position [1004, 0]
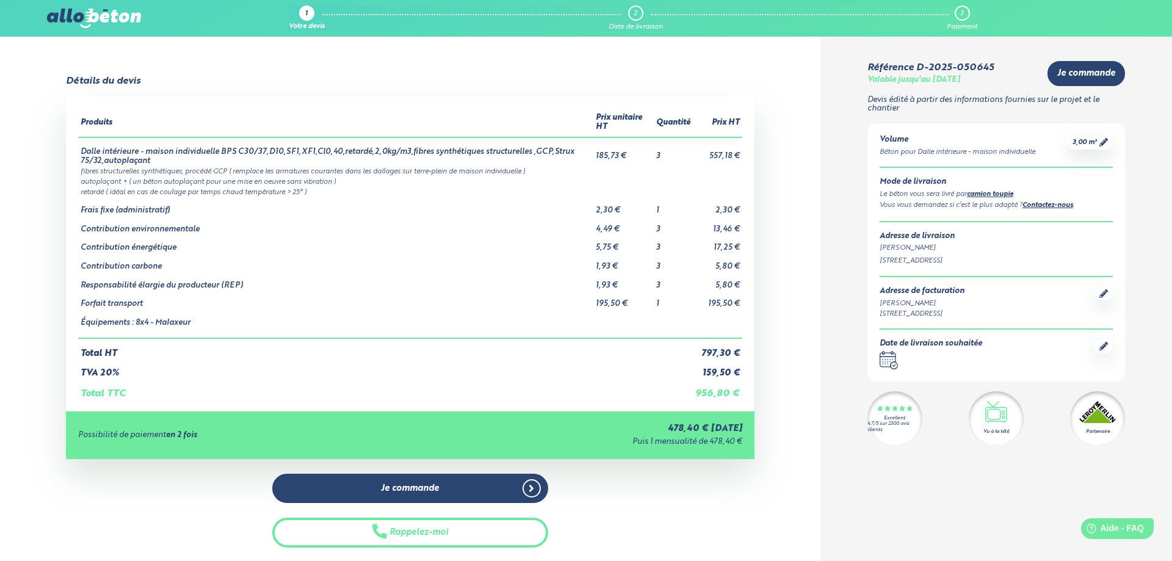
click at [316, 14] on link "1 Votre devis" at bounding box center [307, 18] width 36 height 26
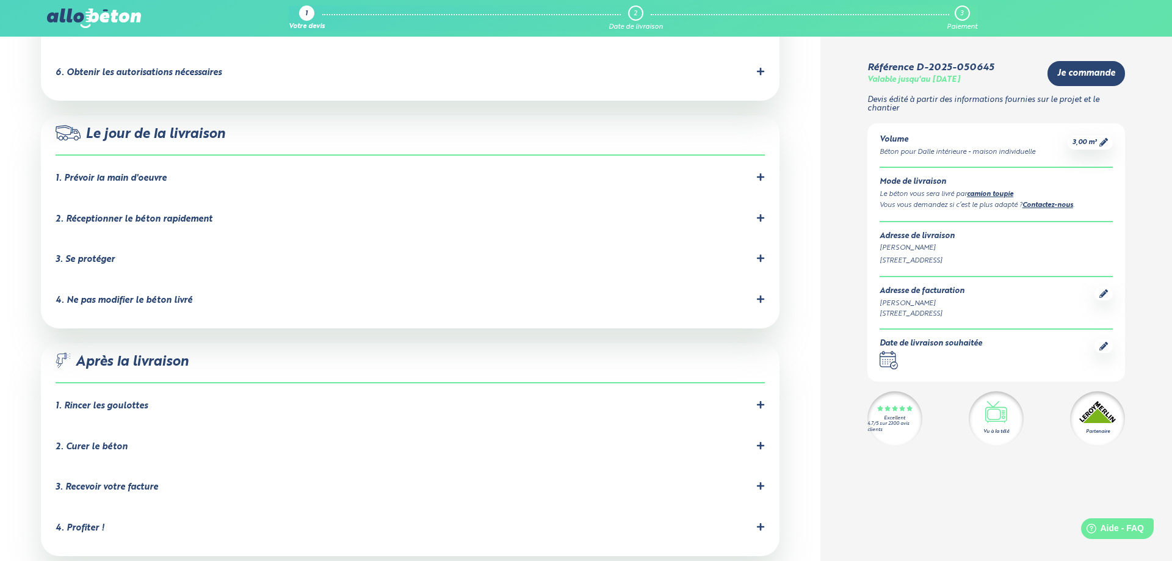
scroll to position [1197, 0]
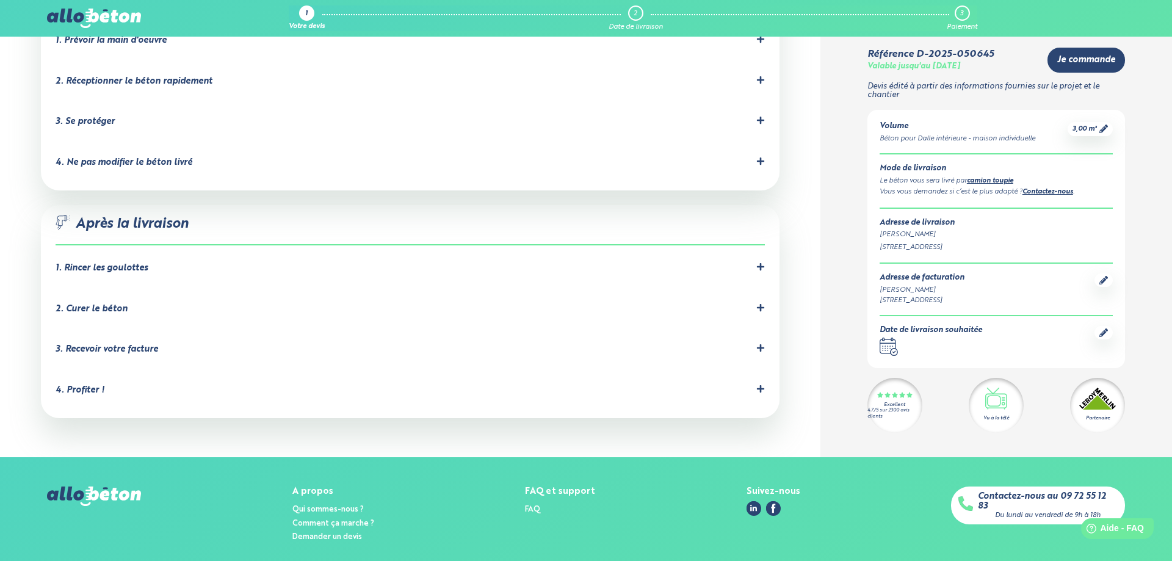
click at [104, 303] on div "2. Curer le béton C'est important pour éviter les fissures dues à un séchage tr…" at bounding box center [411, 311] width 710 height 16
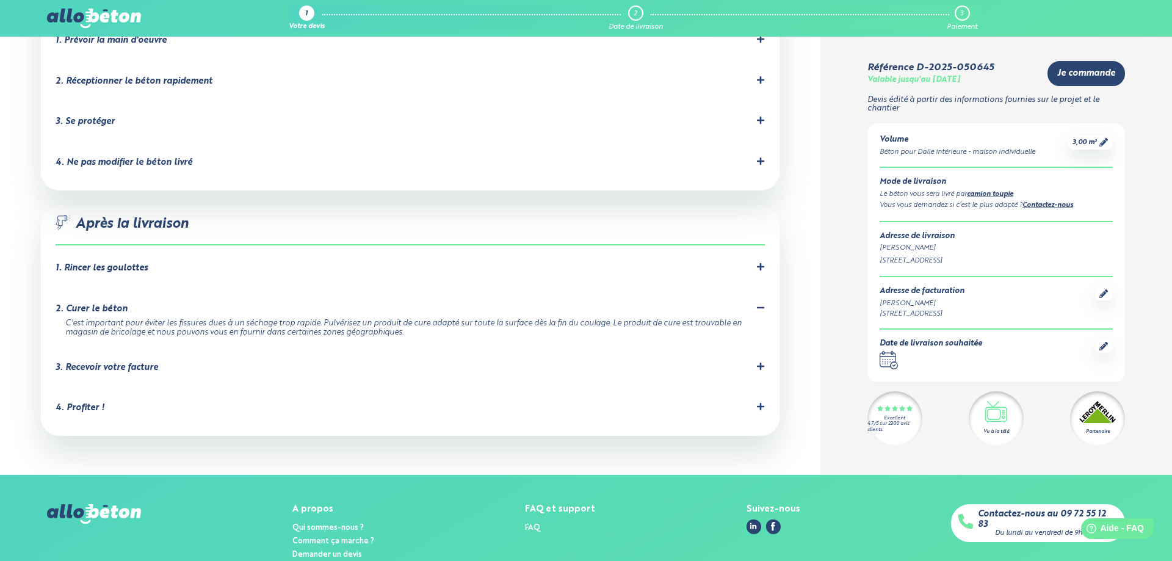
click at [143, 363] on div "3. Recevoir votre facture" at bounding box center [107, 368] width 103 height 10
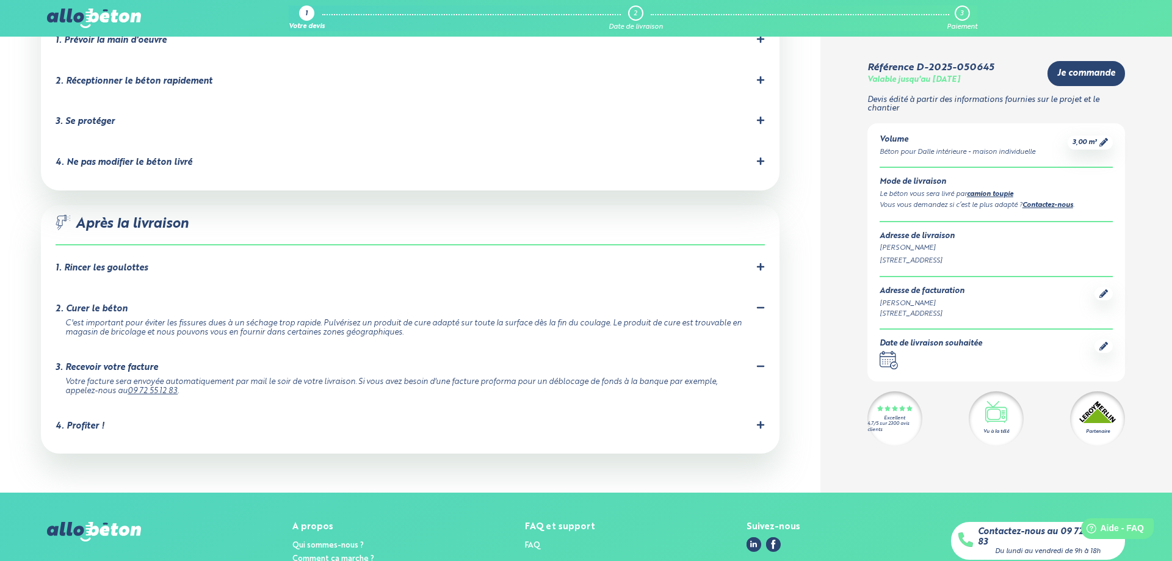
click at [143, 363] on div "3. Recevoir votre facture" at bounding box center [107, 368] width 103 height 10
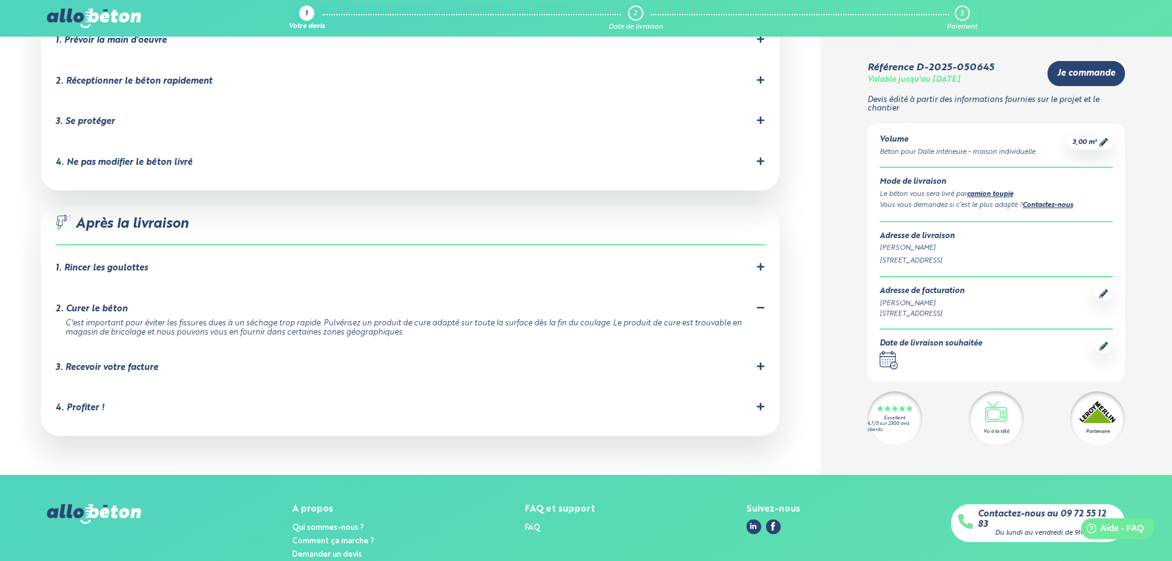
click at [161, 263] on div "1. Rincer les goulottes Le chauffeur devra rincer les goulottes obligatoirement…" at bounding box center [411, 271] width 710 height 16
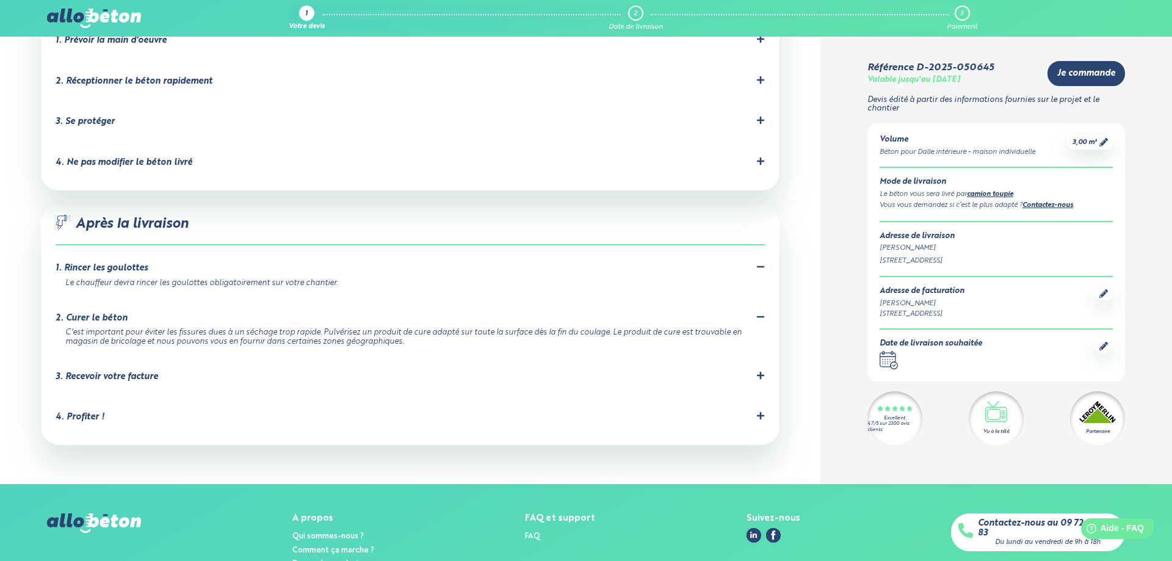
click at [681, 263] on div "1. Rincer les goulottes" at bounding box center [411, 269] width 710 height 12
